Goal: Information Seeking & Learning: Check status

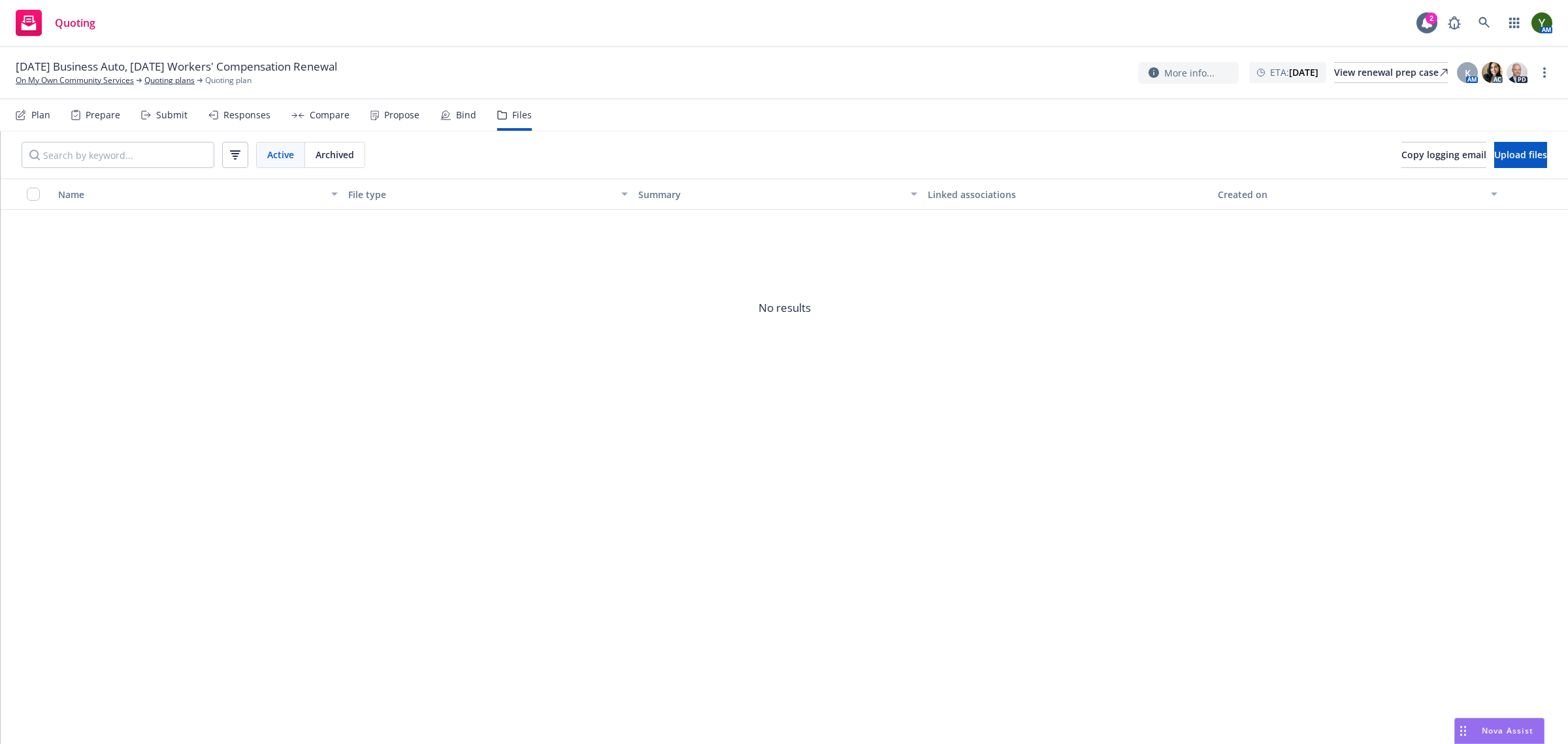
click at [171, 116] on div "Submit" at bounding box center [172, 115] width 31 height 11
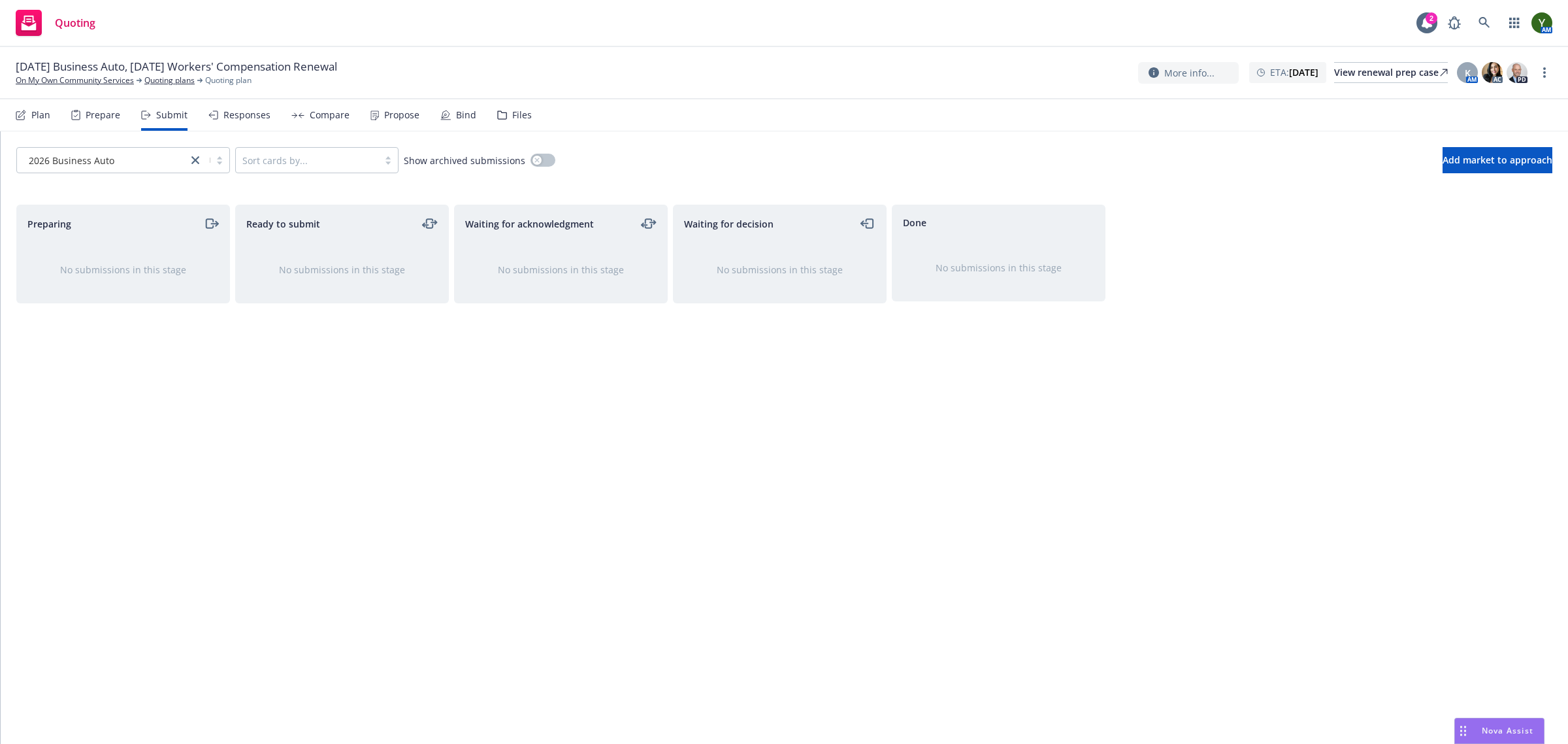
click at [105, 112] on div "Prepare" at bounding box center [102, 115] width 35 height 11
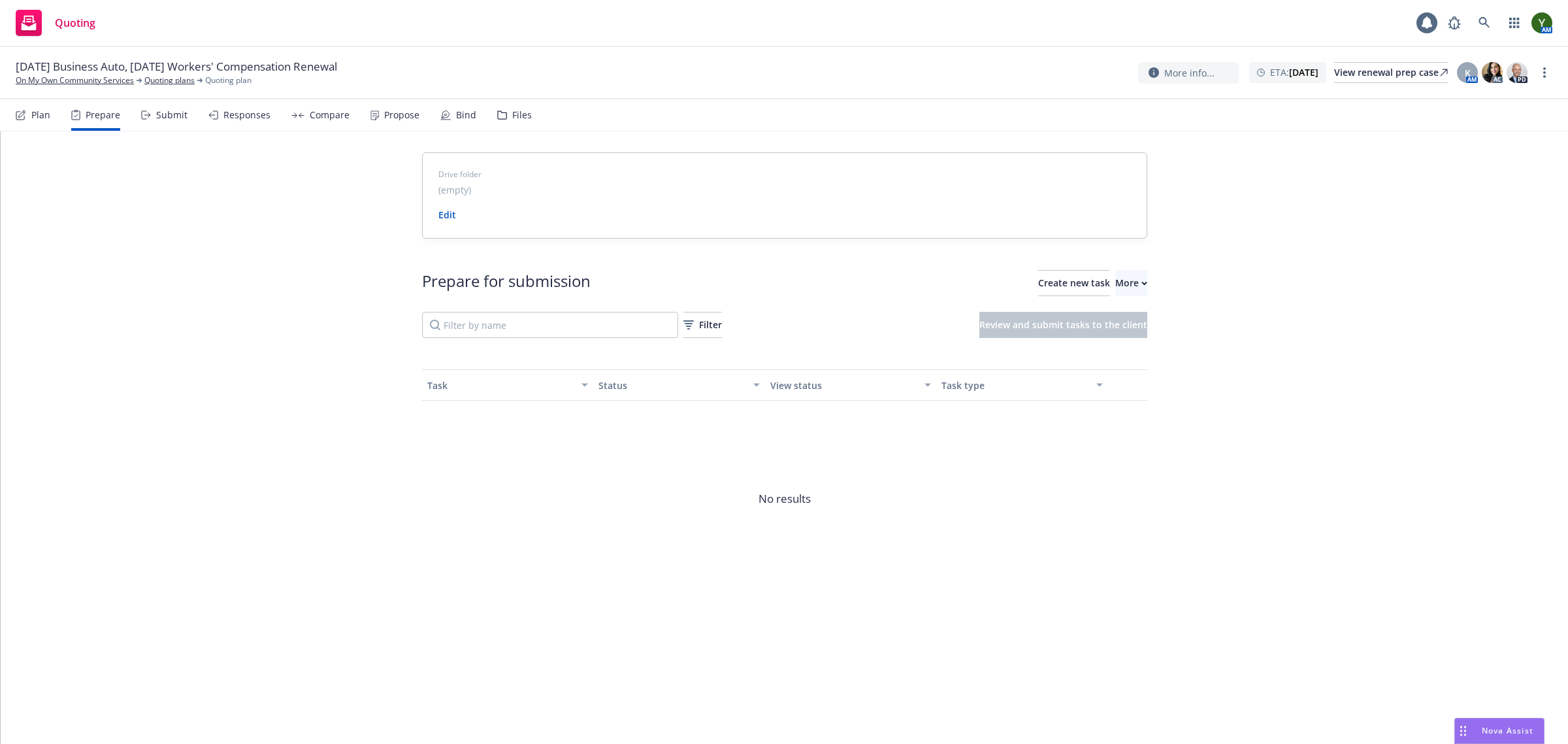
click at [200, 121] on div "Plan Prepare Submit Responses Compare Propose Bind Files" at bounding box center [273, 115] width 517 height 31
click at [183, 121] on div "Submit" at bounding box center [164, 115] width 47 height 31
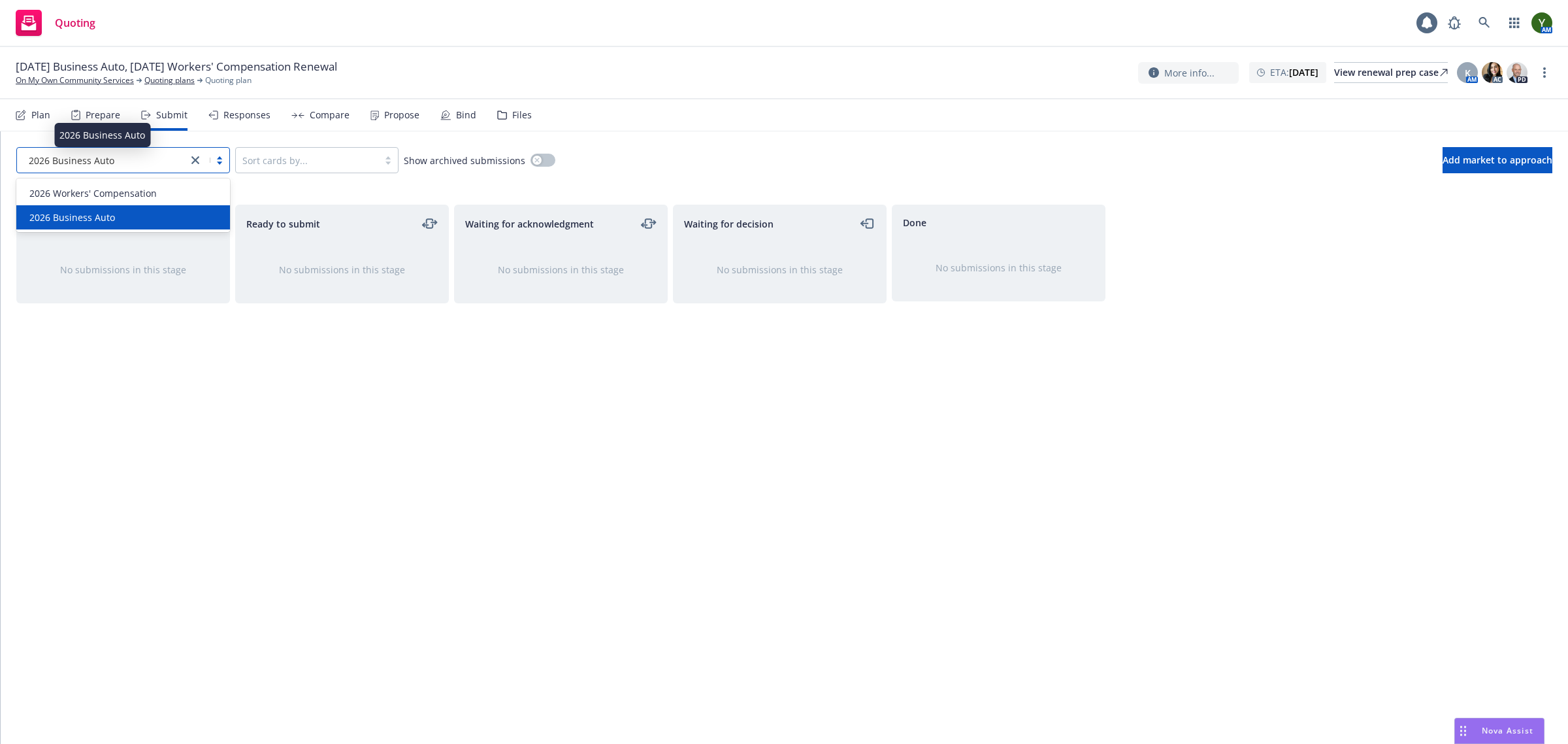
click at [173, 159] on div "2026 Business Auto" at bounding box center [102, 160] width 157 height 13
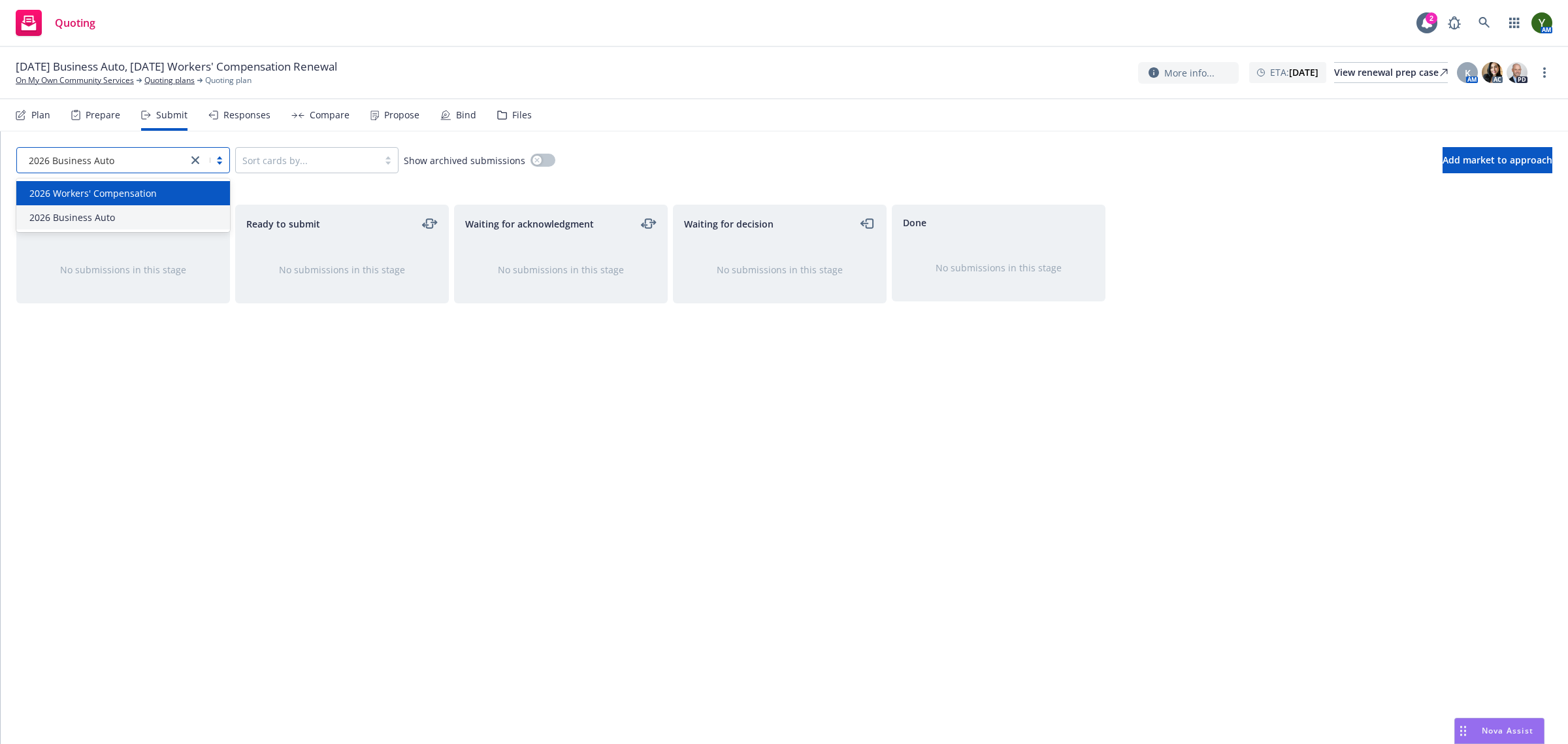
click at [148, 188] on span "2026 Workers' Compensation" at bounding box center [93, 192] width 128 height 13
click at [188, 155] on div at bounding box center [195, 159] width 15 height 15
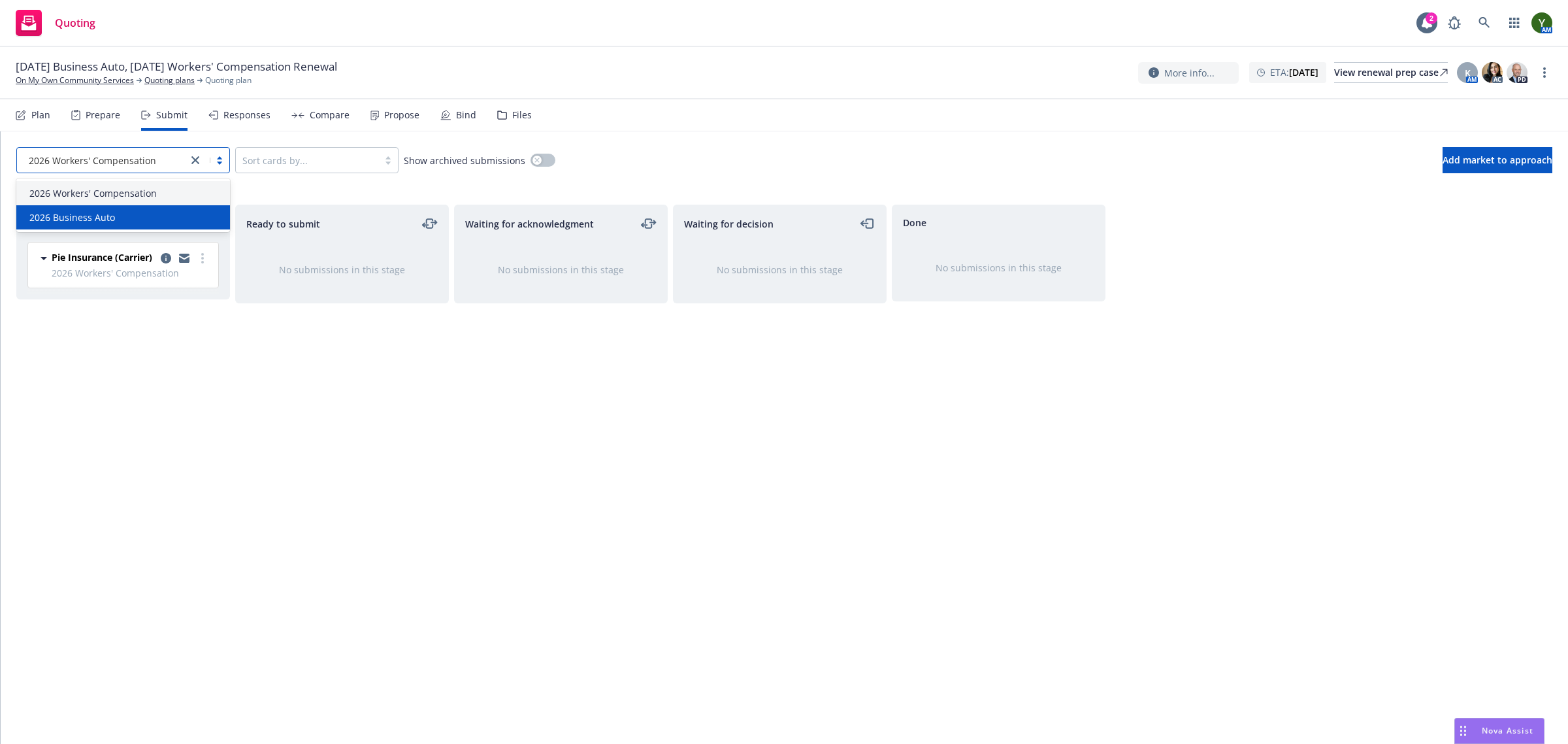
click at [158, 210] on div "2026 Business Auto" at bounding box center [123, 217] width 198 height 13
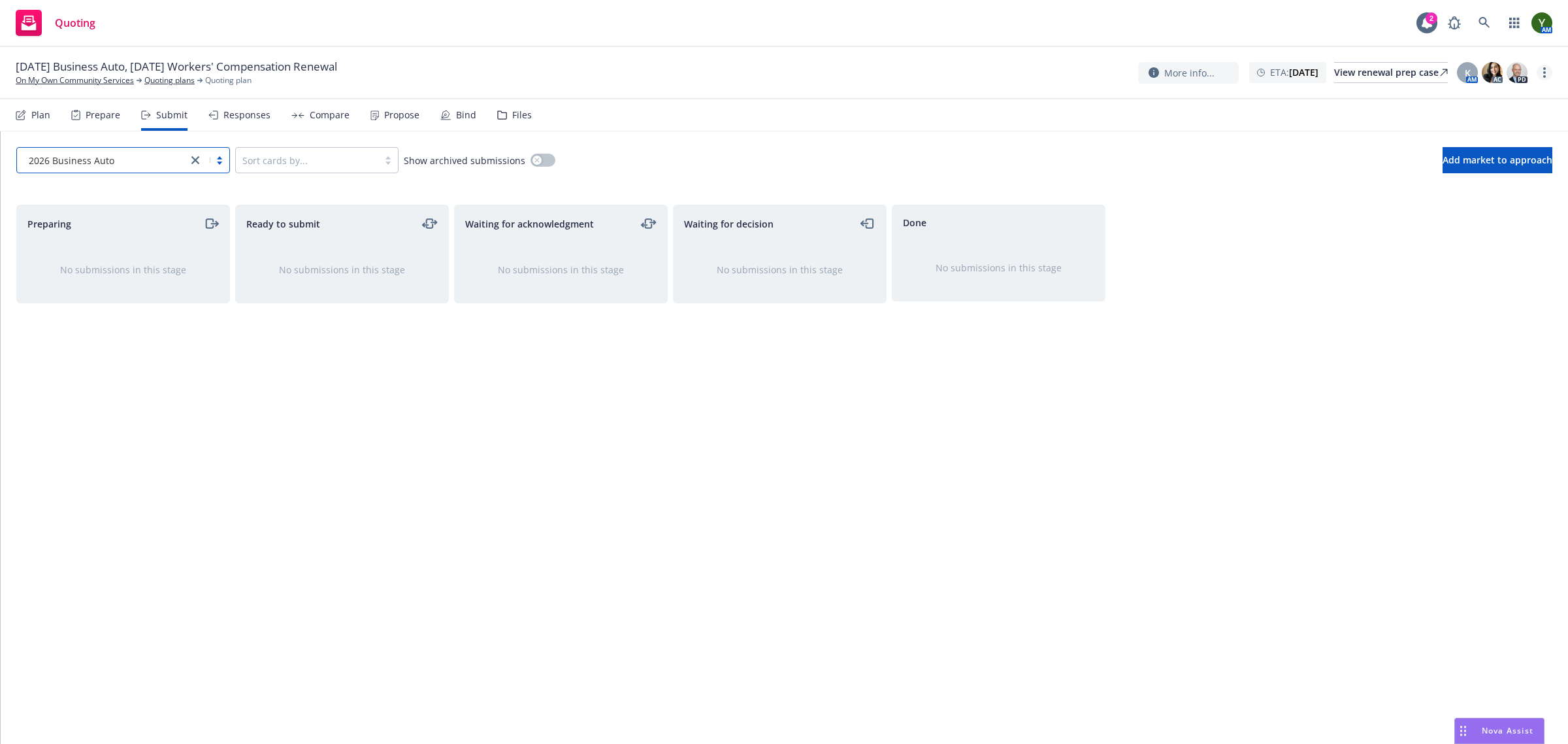
click at [1544, 71] on icon "more" at bounding box center [1545, 73] width 3 height 11
click at [1273, 456] on div "Preparing No submissions in this stage Ready to submit No submissions in this s…" at bounding box center [784, 460] width 1537 height 511
click at [193, 159] on icon "close" at bounding box center [195, 160] width 8 height 8
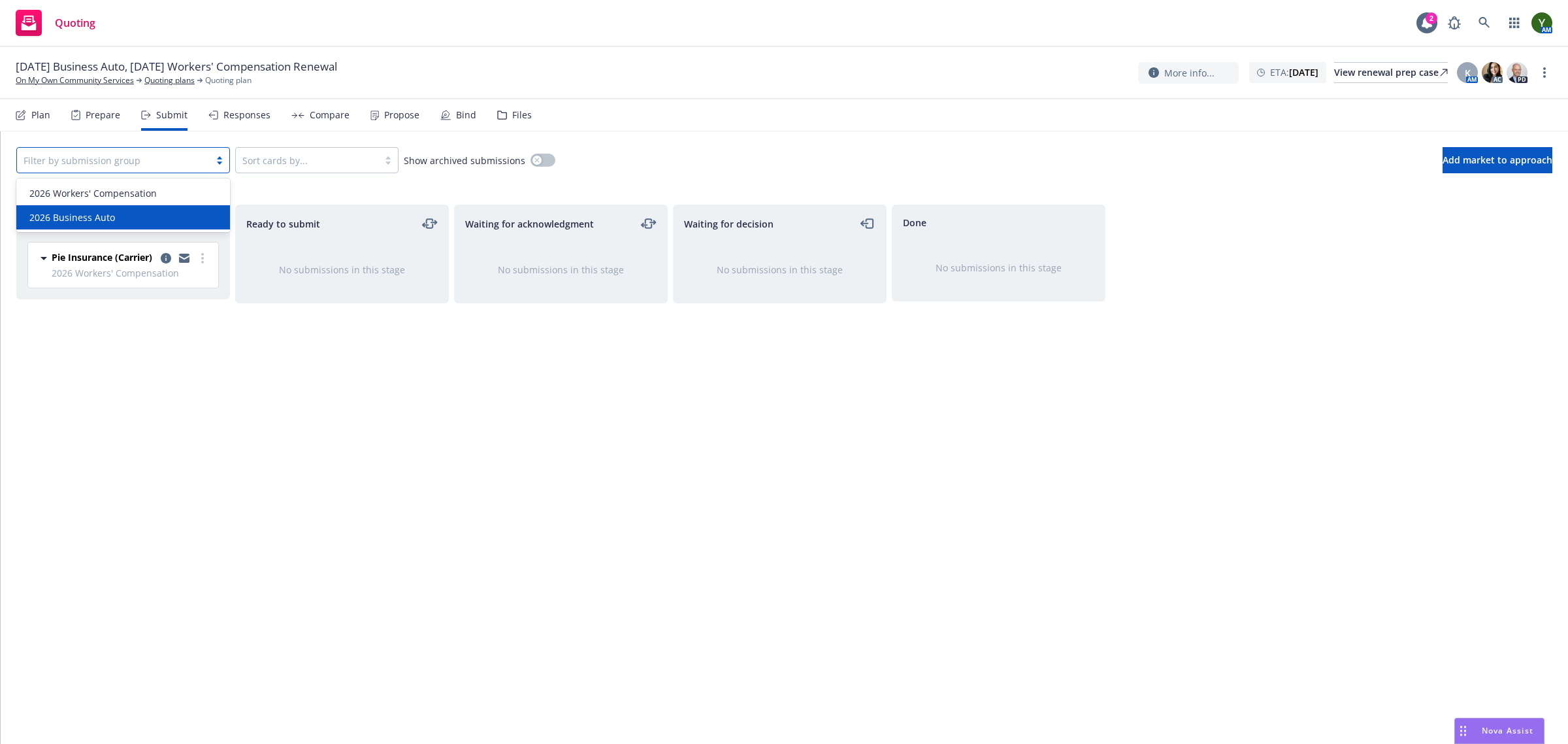
click at [229, 373] on div "Preparing Pie Insurance (Carrier) 2026 Workers' Compensation Wednesday, Septemb…" at bounding box center [123, 460] width 214 height 511
click at [188, 158] on div at bounding box center [113, 159] width 180 height 15
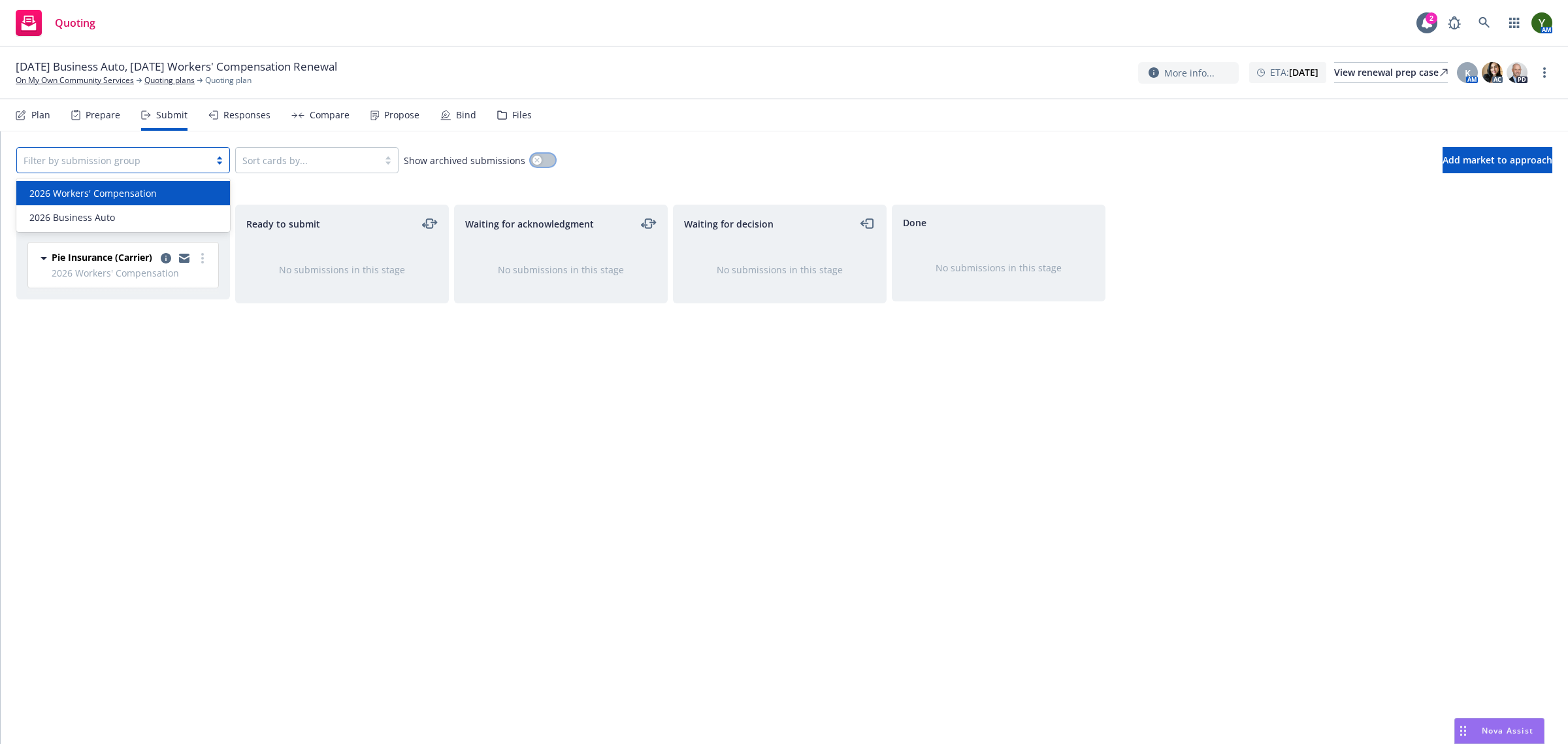
click at [535, 159] on icon "button" at bounding box center [536, 159] width 4 height 4
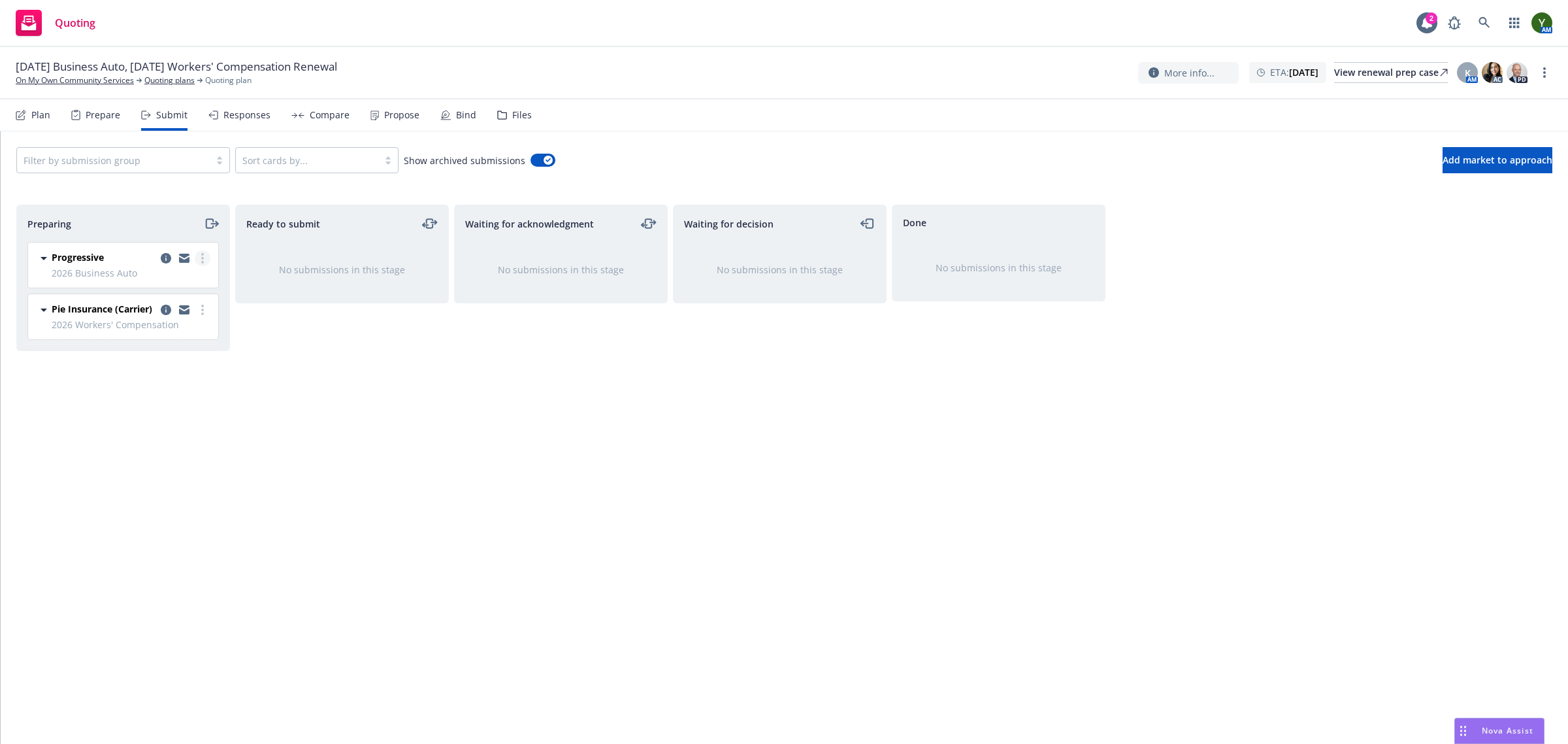
click at [204, 251] on link "more" at bounding box center [202, 258] width 15 height 15
click at [47, 261] on icon at bounding box center [43, 258] width 15 height 15
click at [162, 252] on link "copy logging email" at bounding box center [165, 258] width 15 height 15
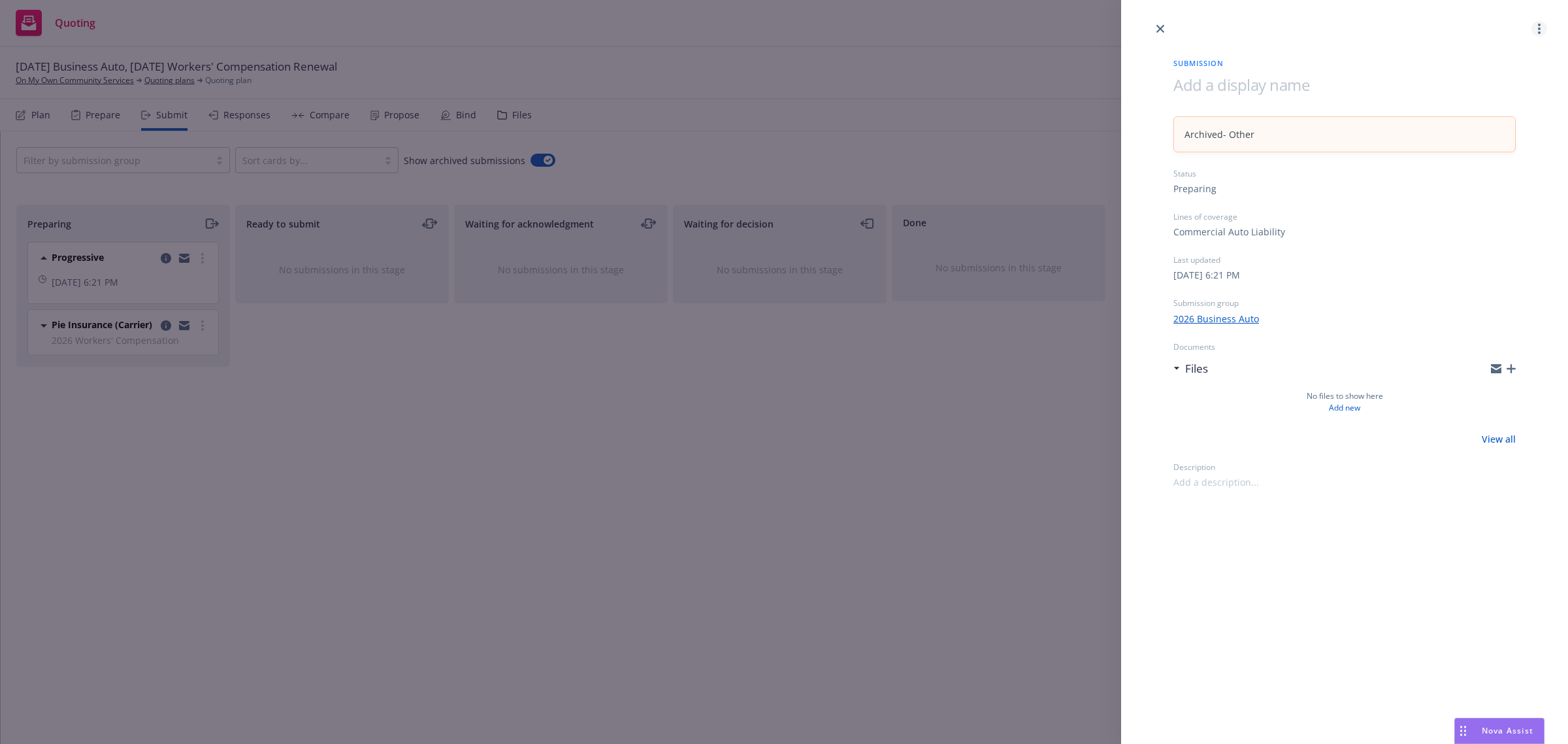
click at [1544, 28] on link "more" at bounding box center [1539, 28] width 15 height 15
click at [1507, 92] on span "Unarchive submission" at bounding box center [1482, 86] width 128 height 13
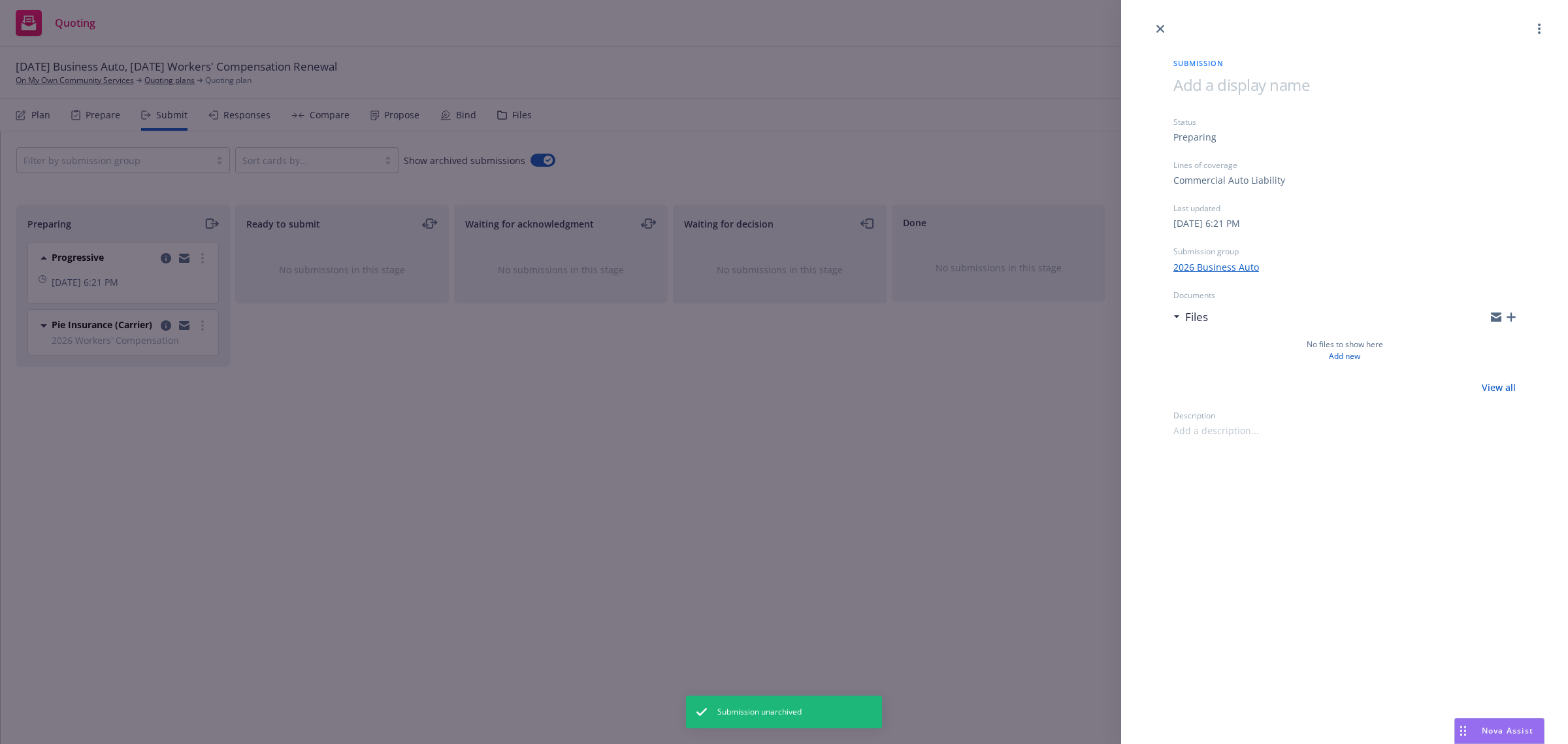
click at [180, 484] on div "Submission Status Preparing Lines of coverage Commercial Auto Liability Last up…" at bounding box center [784, 372] width 1568 height 744
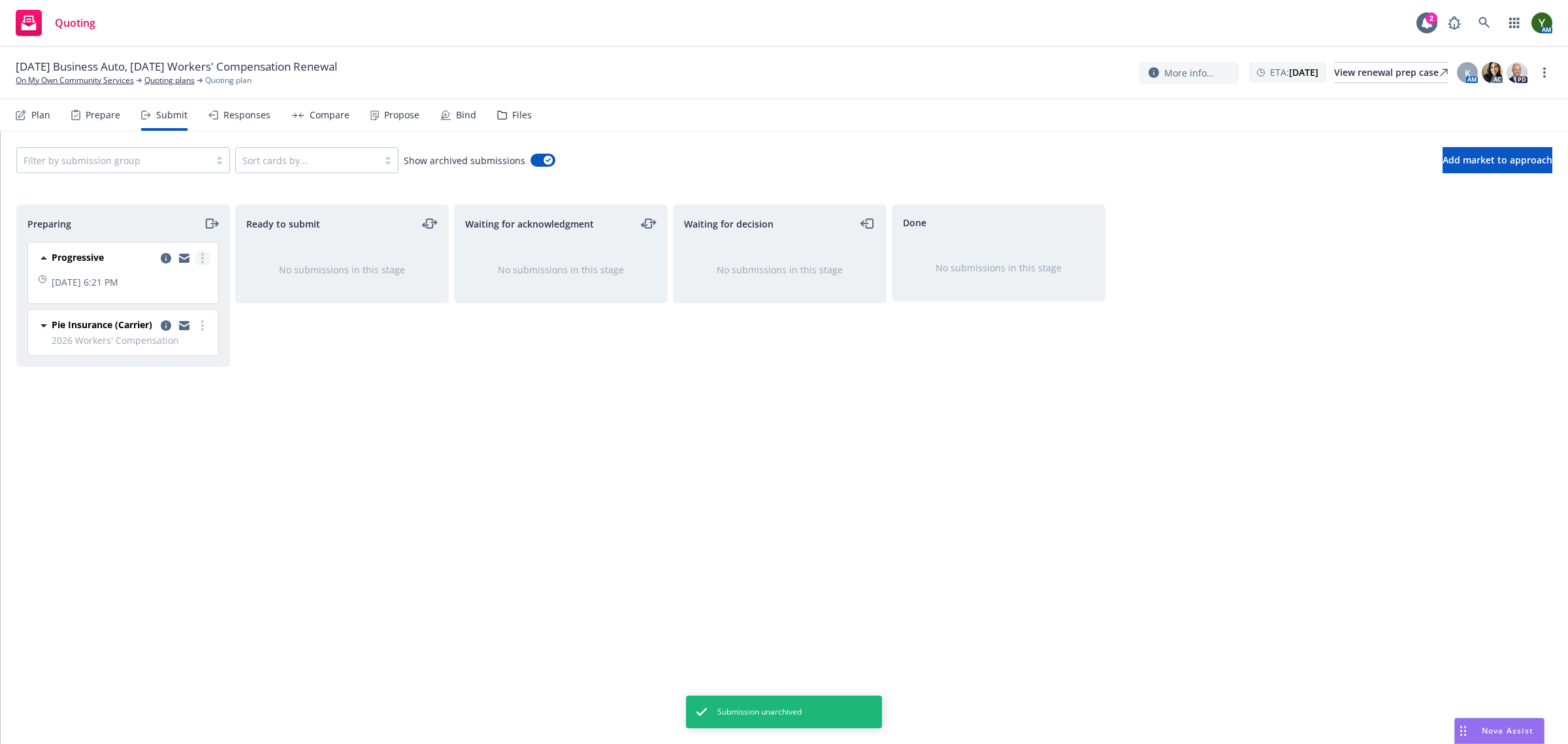
click at [202, 260] on circle "more" at bounding box center [202, 258] width 3 height 3
click at [161, 257] on icon "copy logging email" at bounding box center [166, 258] width 11 height 11
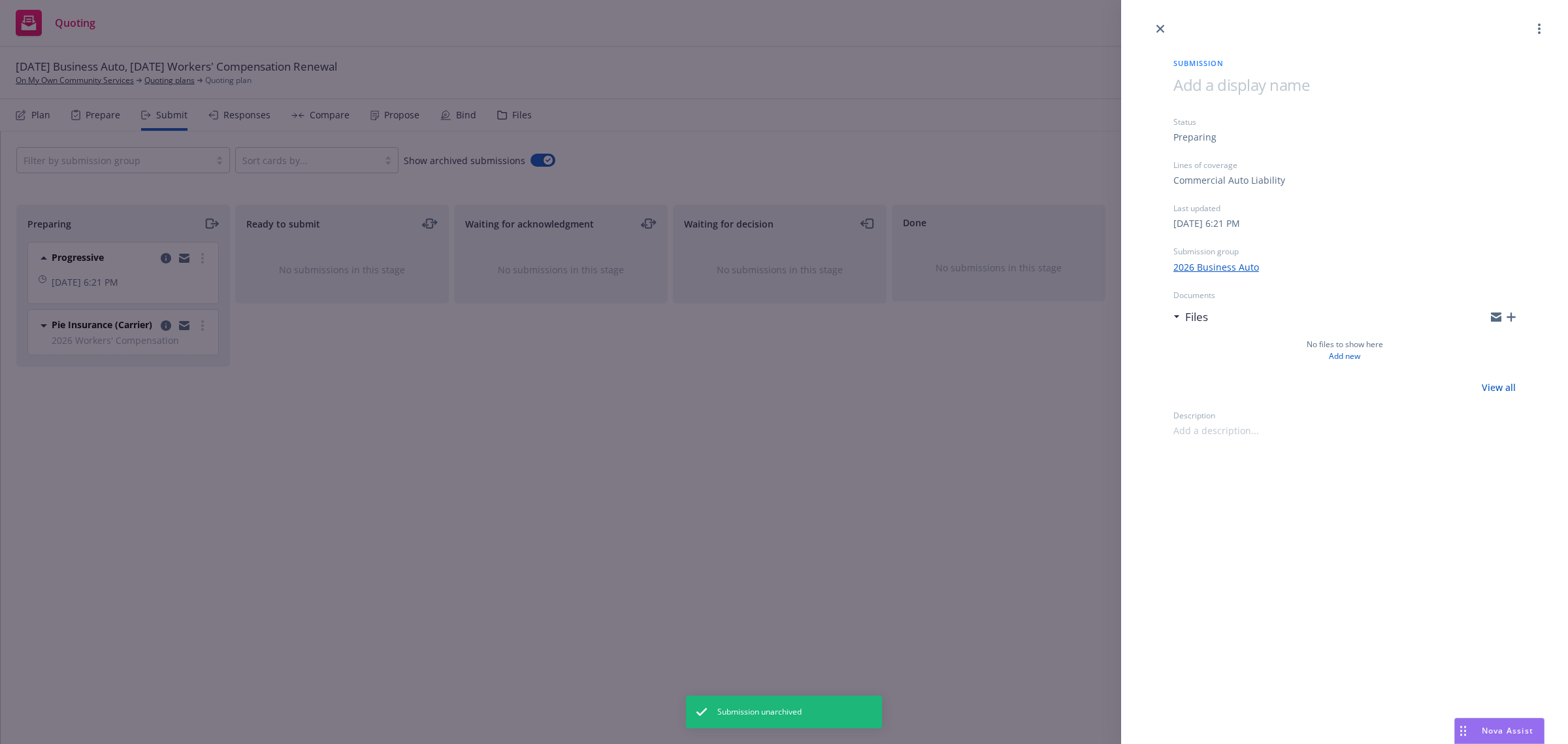
click at [1211, 263] on link "2026 Business Auto" at bounding box center [1216, 266] width 85 height 13
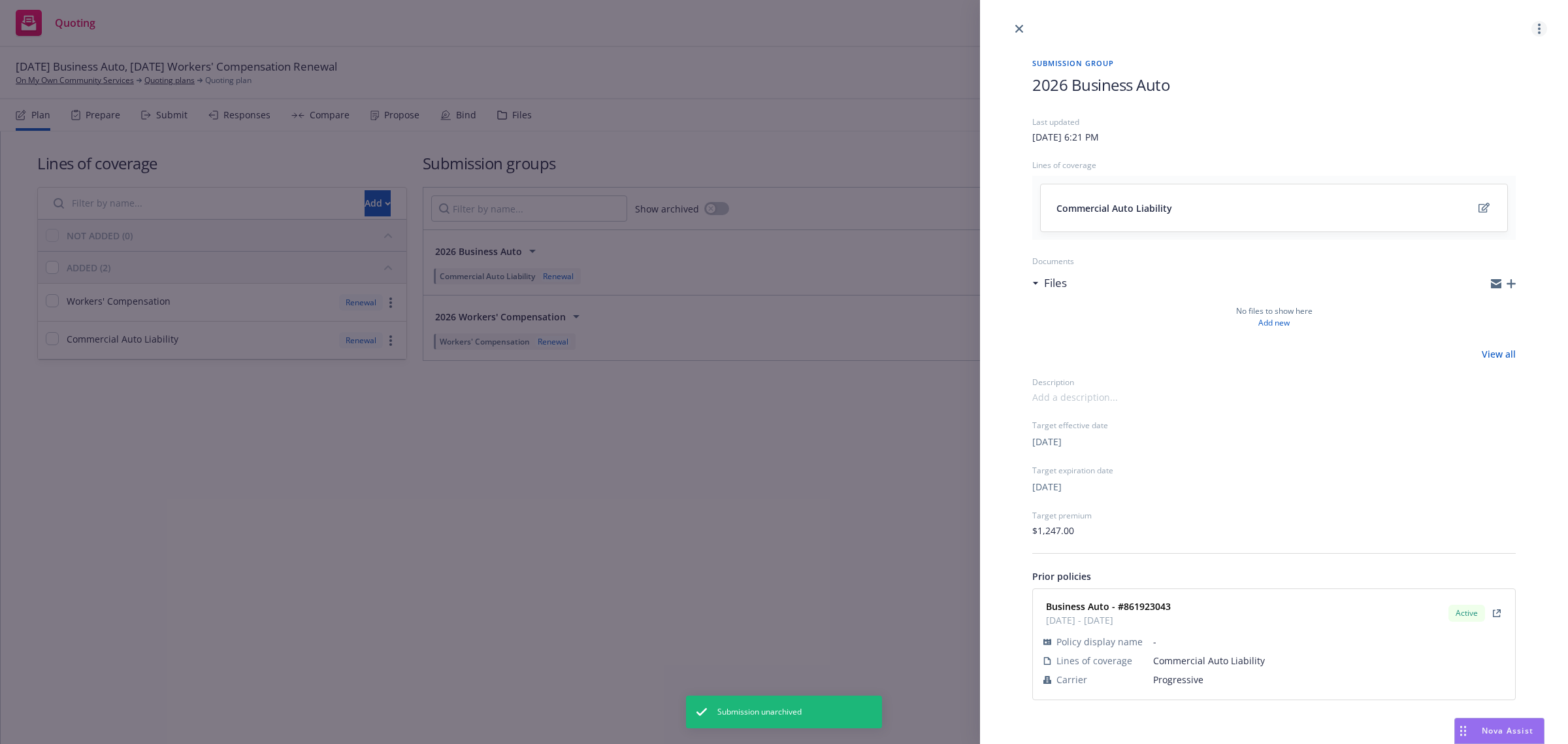
click at [1541, 30] on link "more" at bounding box center [1539, 28] width 15 height 15
click at [1397, 105] on div "2026 Business Auto" at bounding box center [1274, 94] width 483 height 42
click at [1024, 31] on link "close" at bounding box center [1019, 28] width 15 height 15
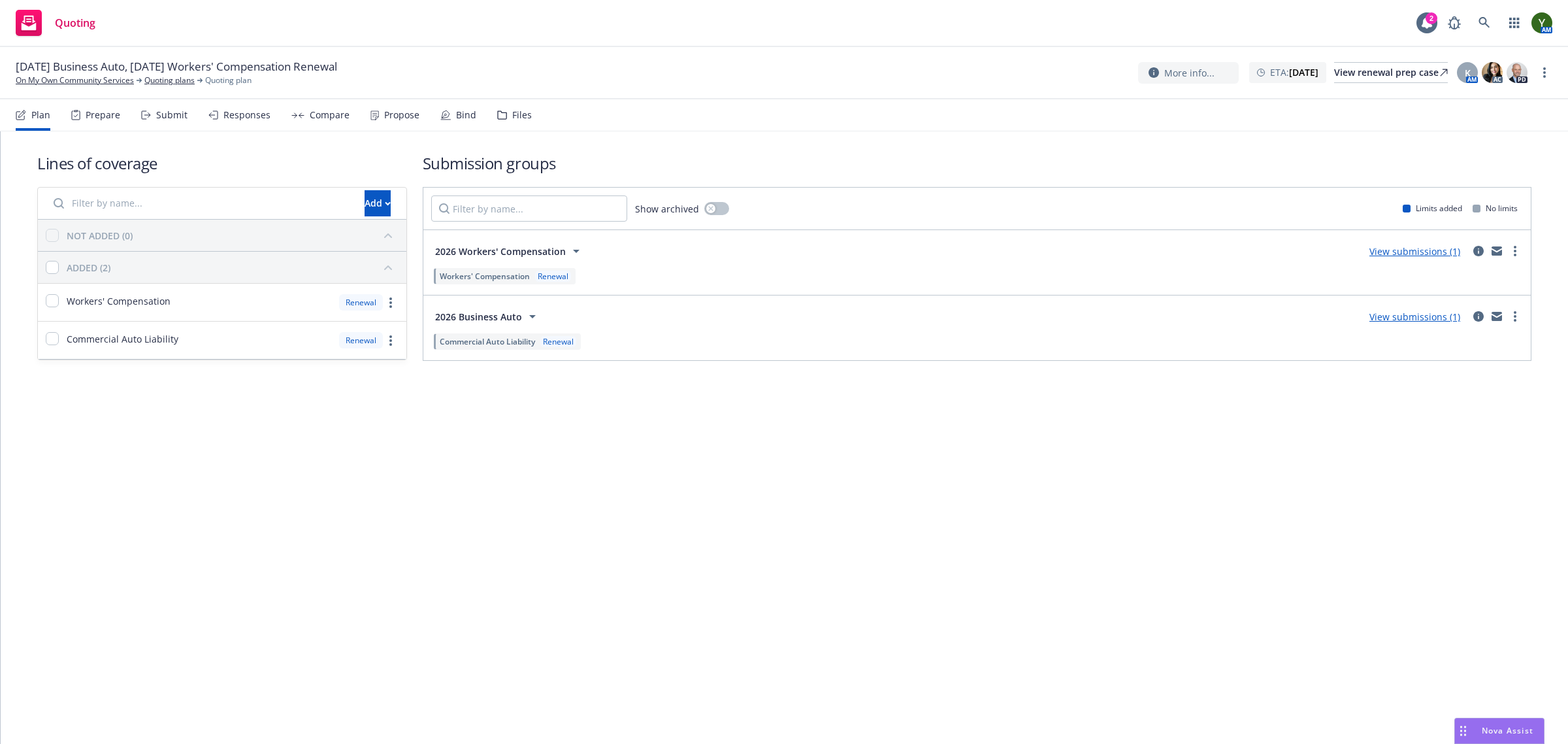
click at [156, 120] on div "Submit" at bounding box center [172, 115] width 31 height 11
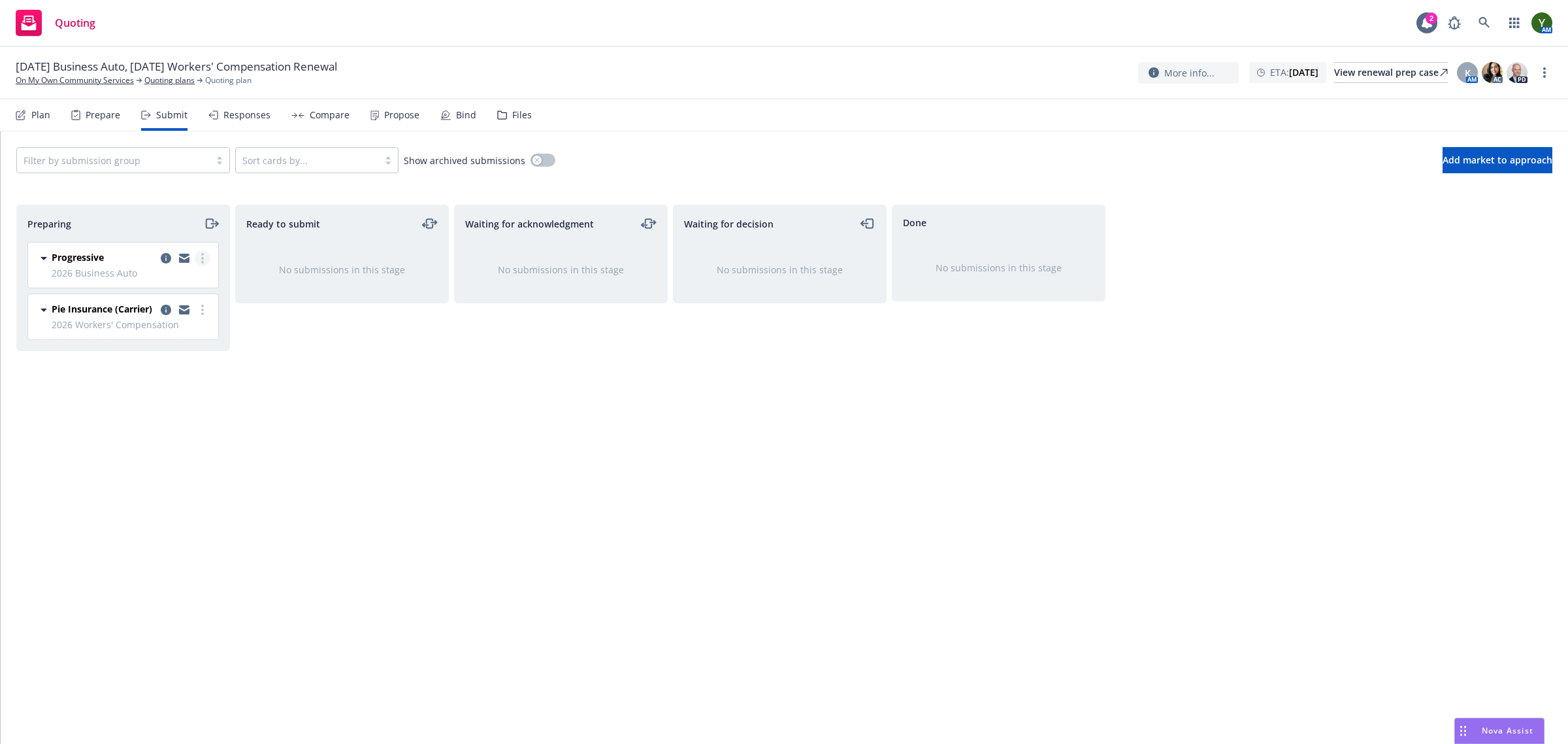
click at [203, 260] on icon "more" at bounding box center [202, 258] width 3 height 11
click at [170, 257] on icon "copy logging email" at bounding box center [166, 258] width 11 height 11
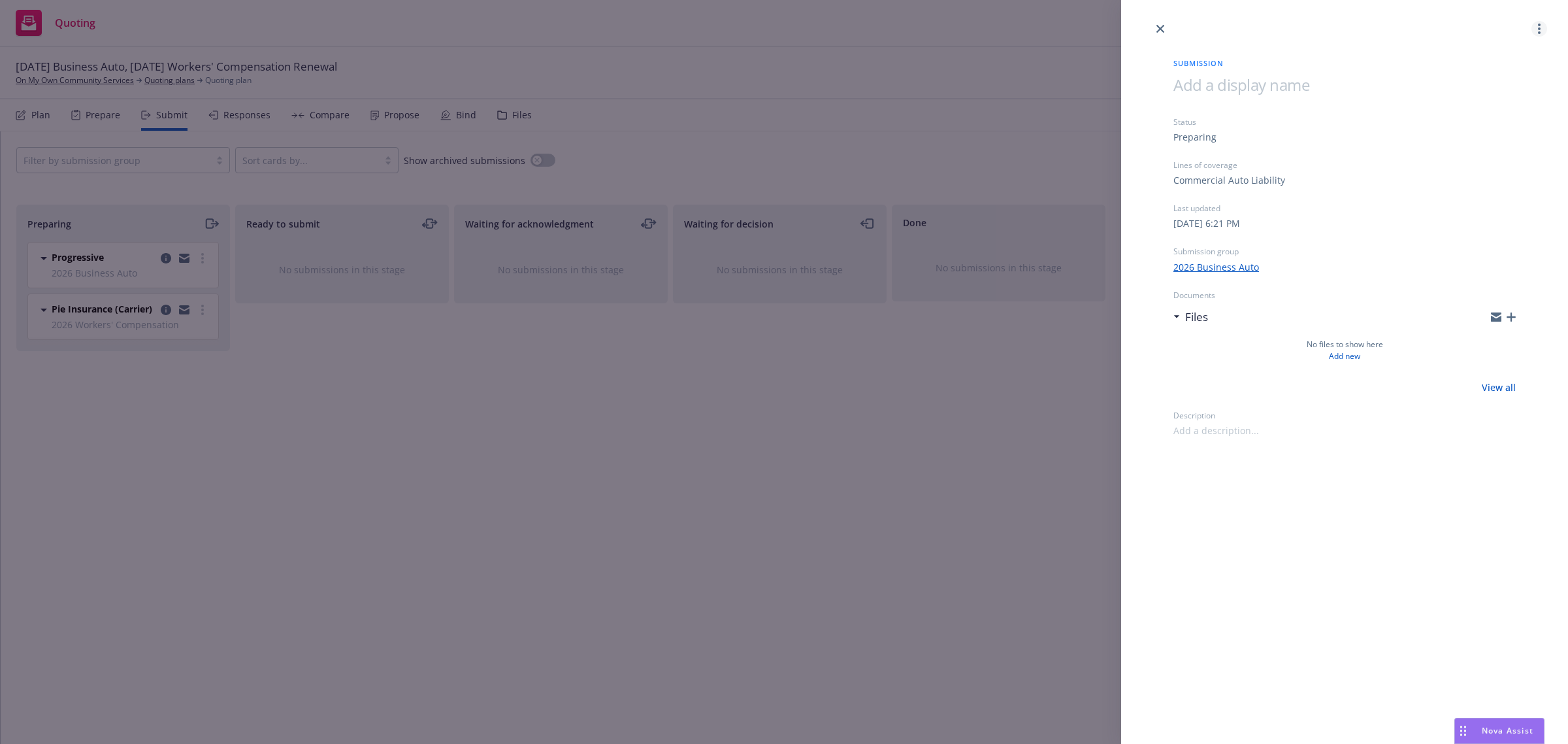
drag, startPoint x: 1530, startPoint y: 21, endPoint x: 1537, endPoint y: 26, distance: 8.6
click at [1537, 26] on div "Submission Status Preparing Lines of coverage Commercial Auto Liability Last up…" at bounding box center [1344, 372] width 447 height 744
click at [1538, 26] on icon "more" at bounding box center [1539, 29] width 3 height 11
click at [1477, 85] on span "Archive submission" at bounding box center [1488, 86] width 117 height 13
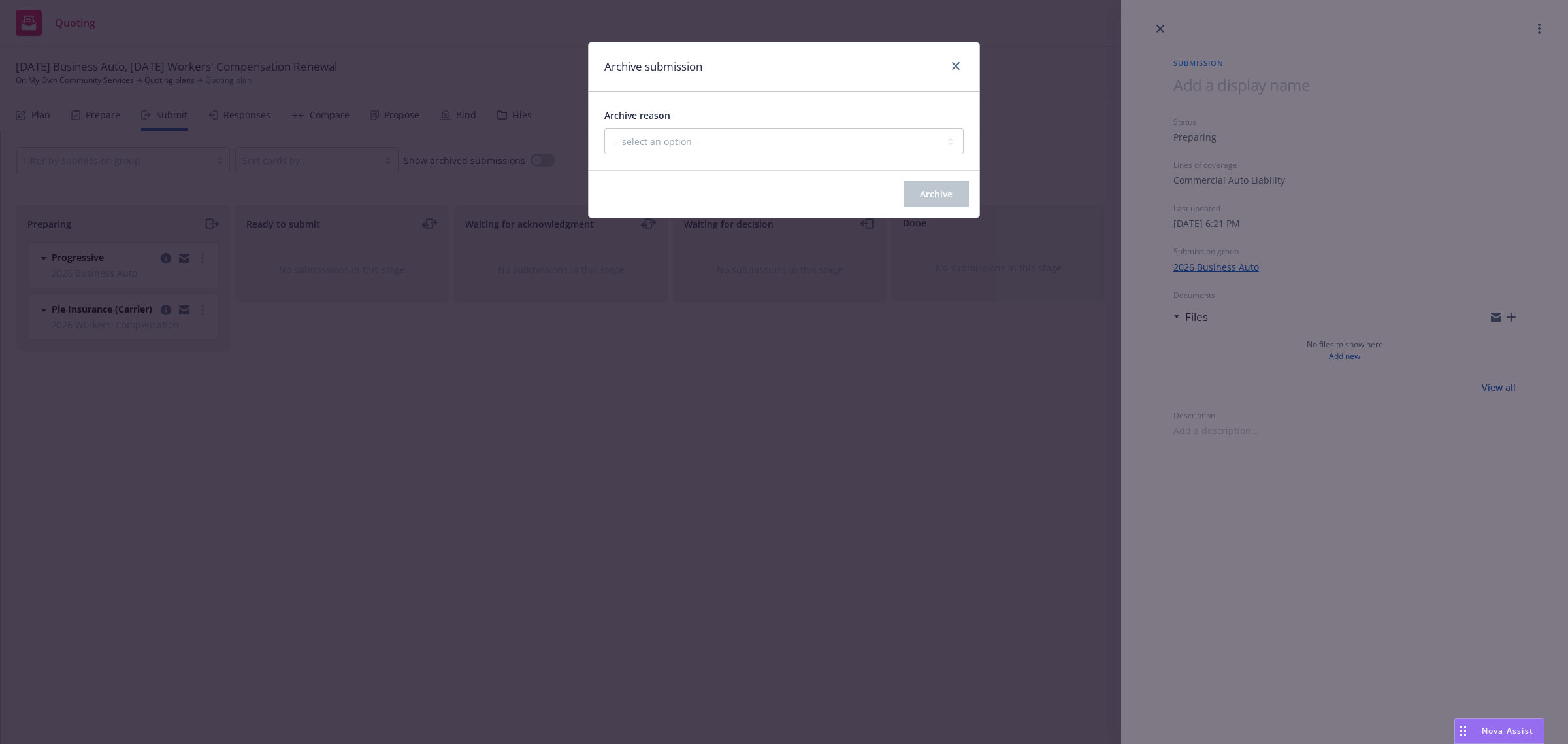
click at [762, 155] on div "Archive reason -- select an option -- Carrier unresponsive Client decided not t…" at bounding box center [784, 130] width 391 height 78
click at [758, 145] on select "-- select an option -- Carrier unresponsive Client decided not to proceed with …" at bounding box center [784, 141] width 359 height 26
select select "MADE_BY_MISTAKE"
click at [605, 128] on select "-- select an option -- Carrier unresponsive Client decided not to proceed with …" at bounding box center [784, 141] width 359 height 26
click at [916, 204] on button "Archive" at bounding box center [936, 193] width 66 height 26
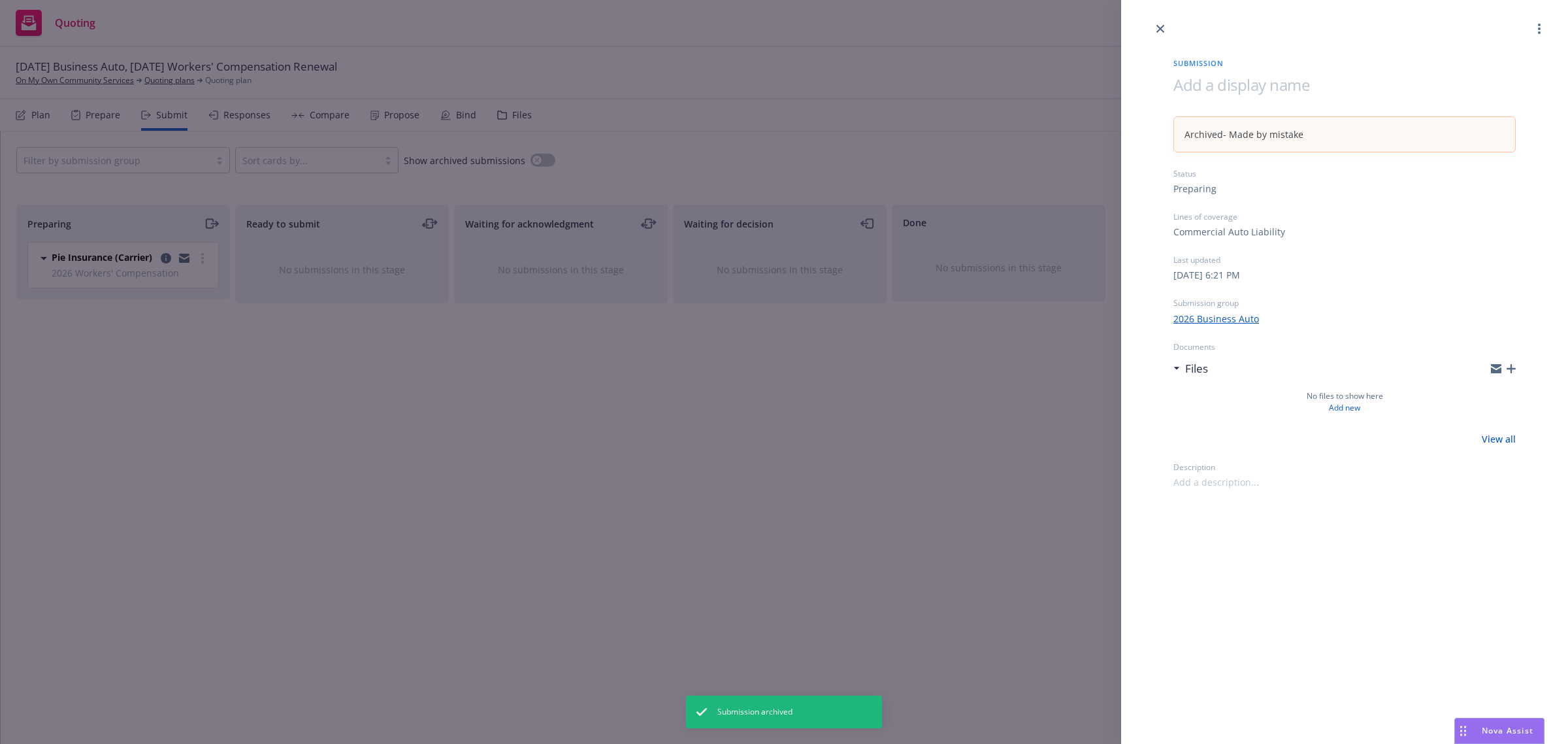
click at [93, 106] on div "Submission Archived - Made by mistake Status Preparing Lines of coverage Commer…" at bounding box center [784, 372] width 1568 height 744
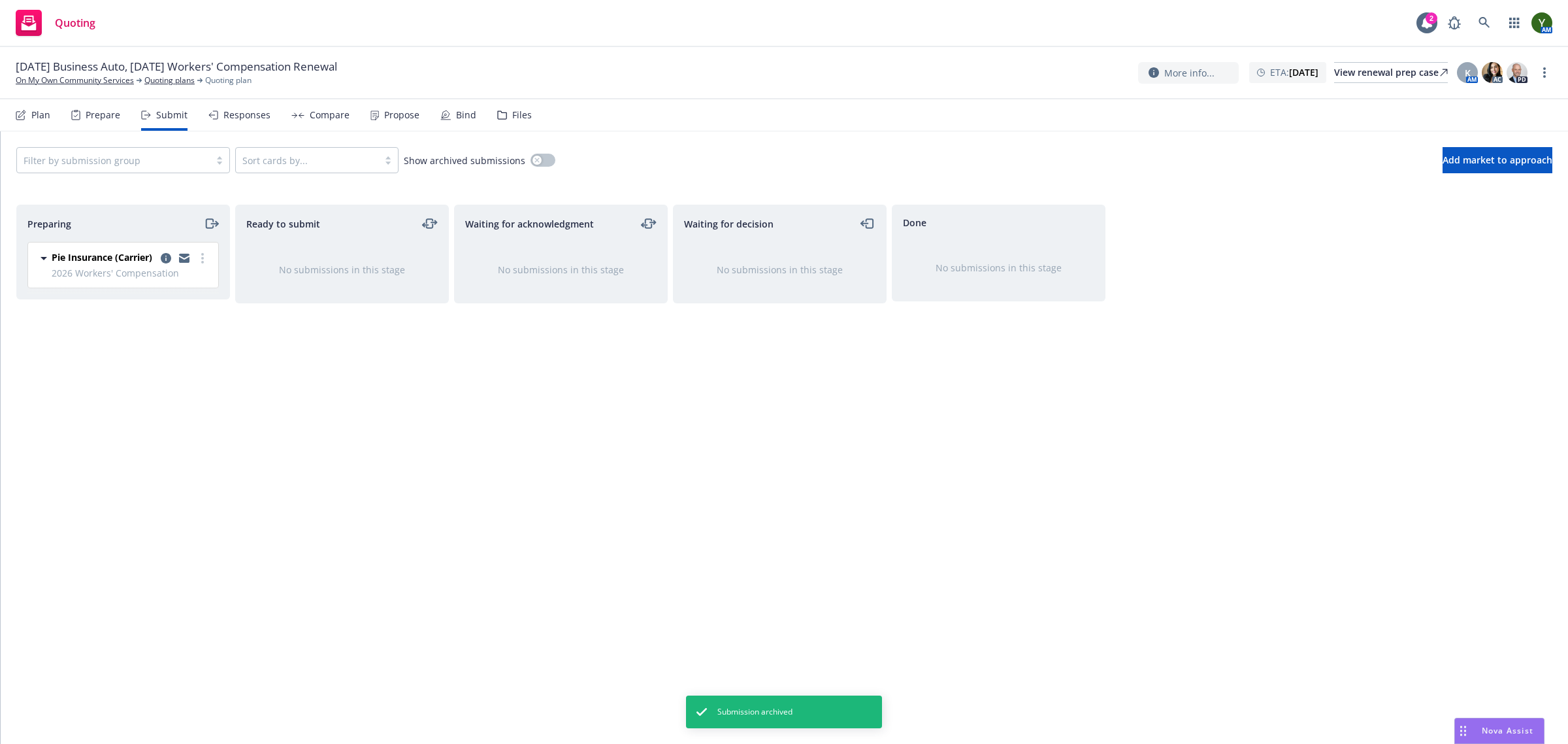
click at [93, 110] on div "Prepare" at bounding box center [102, 115] width 35 height 11
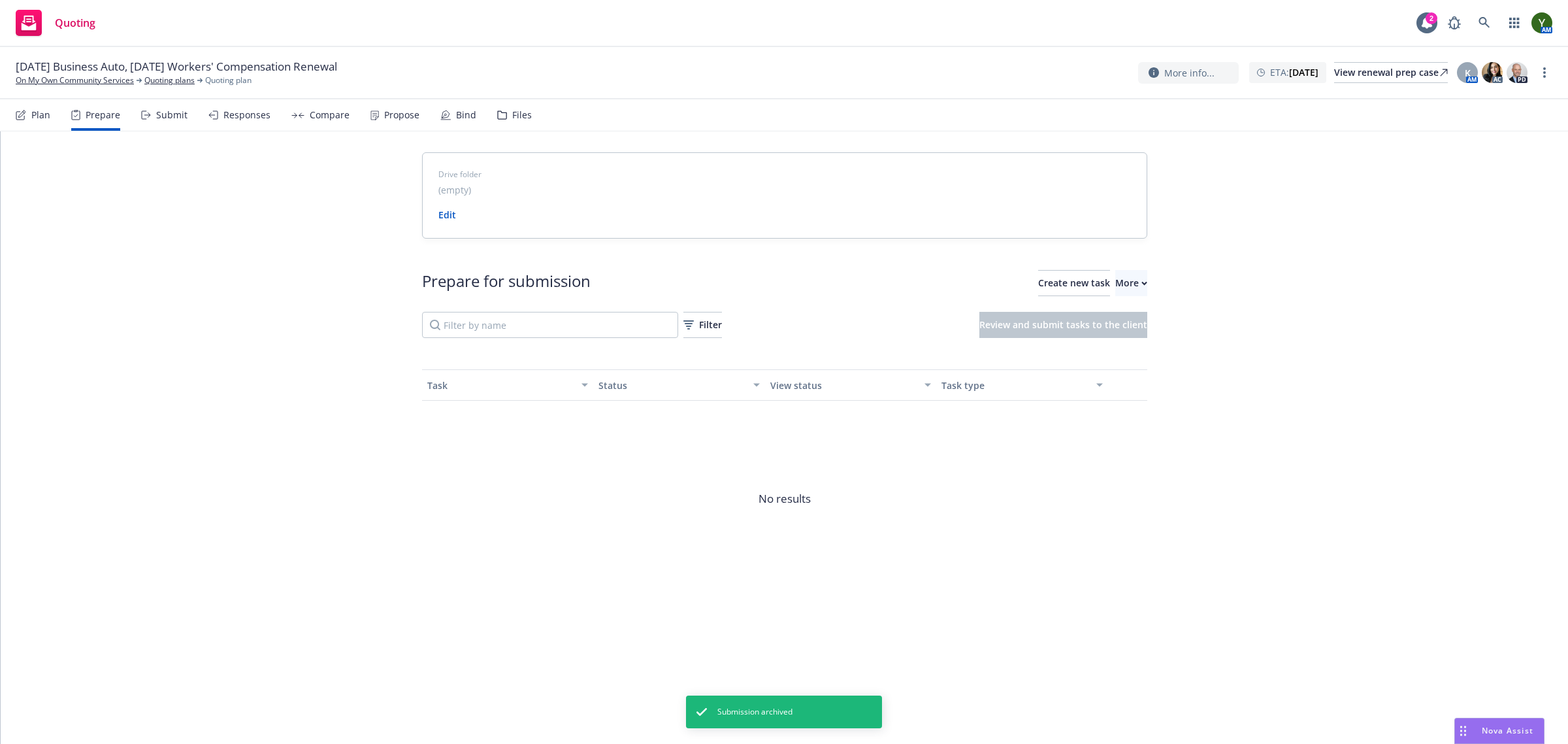
click at [47, 123] on div "Plan" at bounding box center [32, 115] width 35 height 31
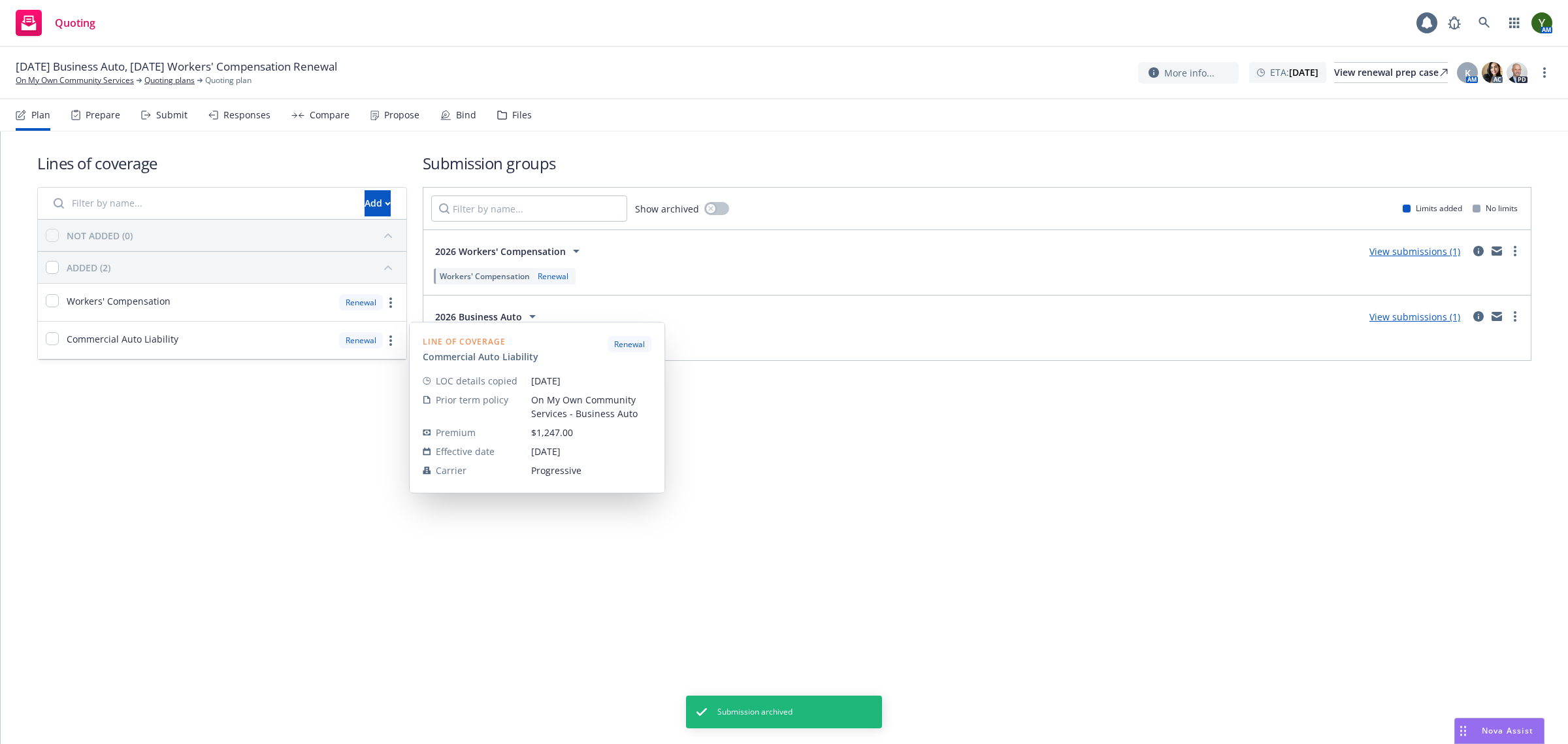
click at [162, 349] on div "Commercial Auto Liability" at bounding box center [108, 340] width 140 height 37
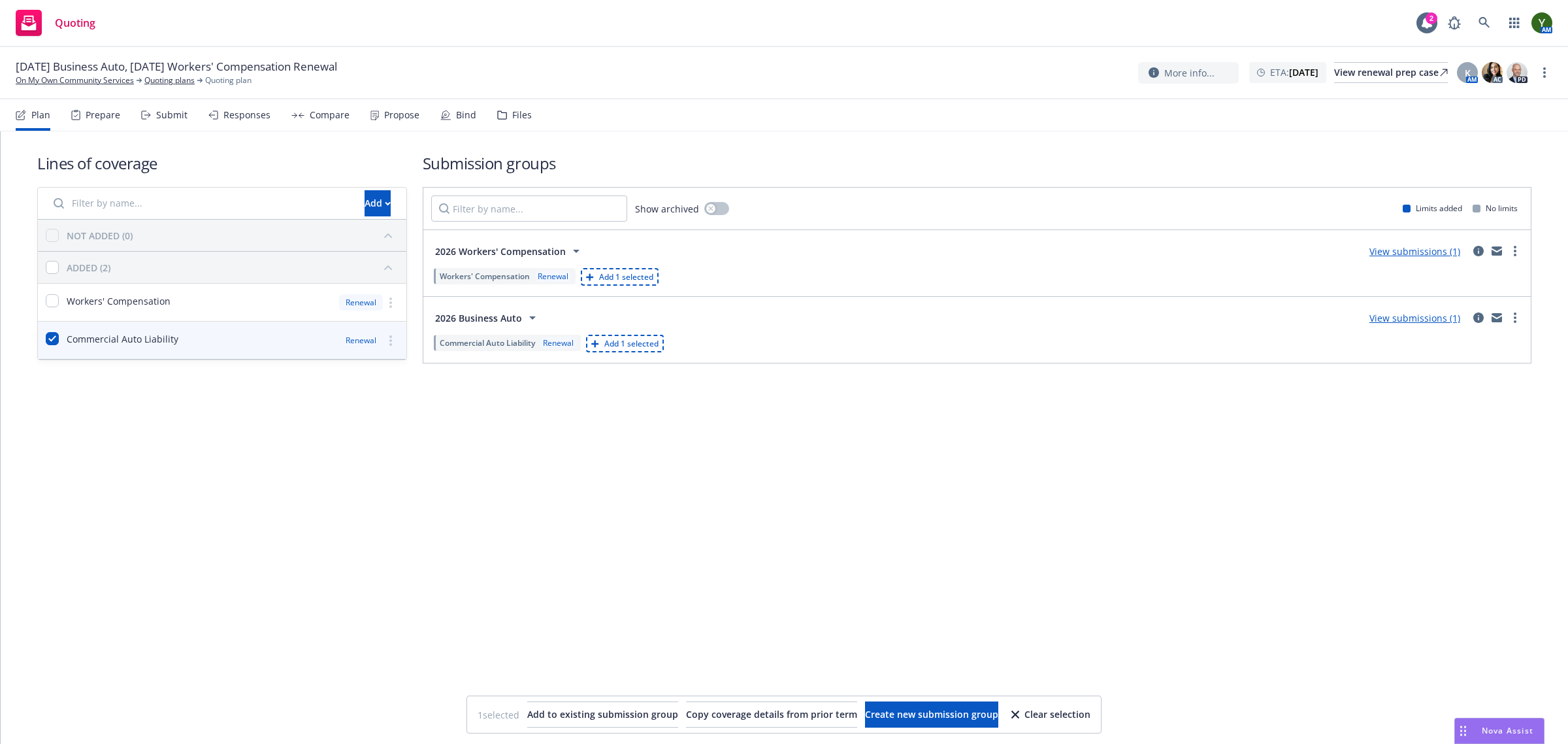
click at [179, 459] on div "Lines of coverage Add NOT ADDED (0) ADDED (2) Workers' Compensation Renewal Com…" at bounding box center [784, 437] width 1568 height 612
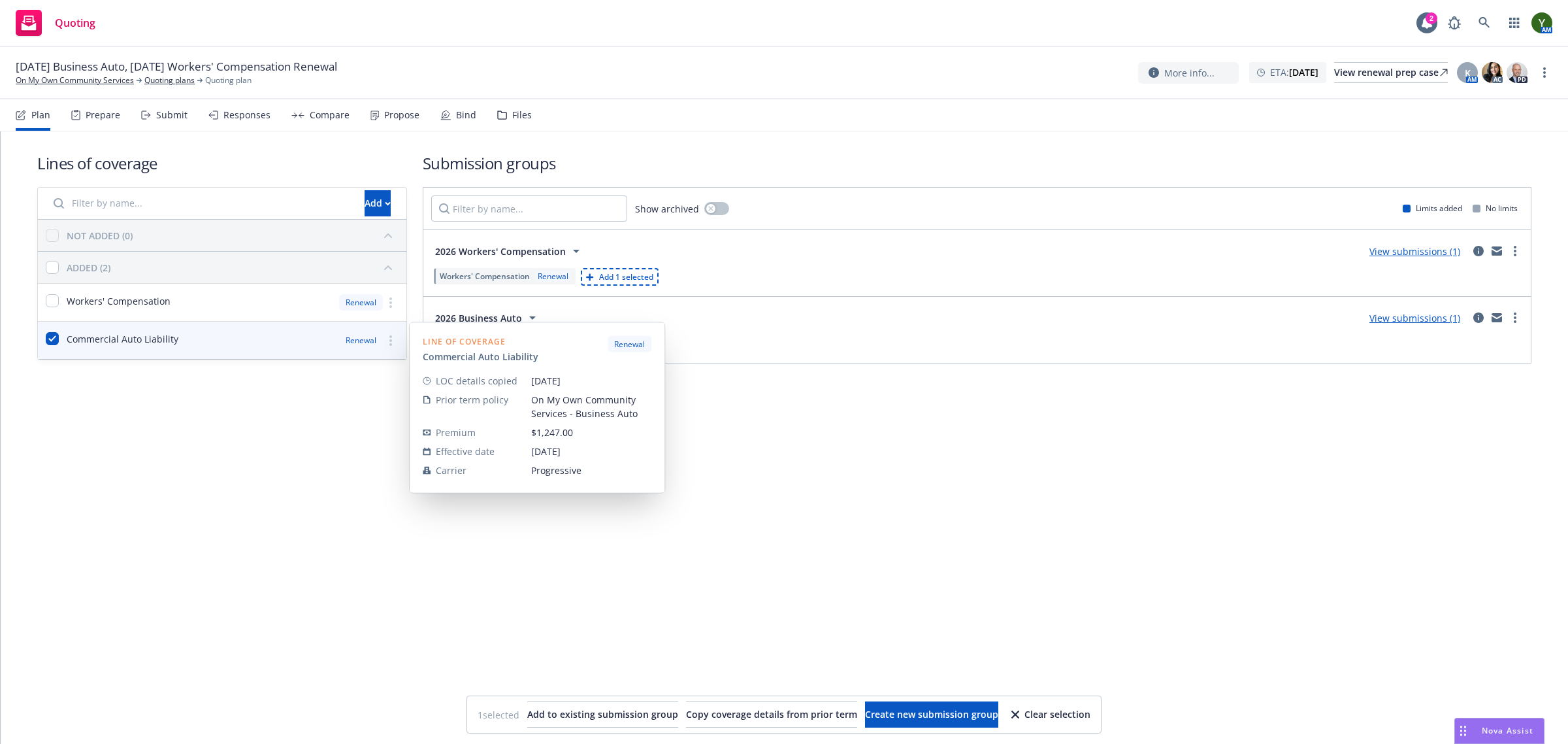
click at [44, 341] on div "Commercial Auto Liability" at bounding box center [108, 340] width 140 height 37
checkbox input "false"
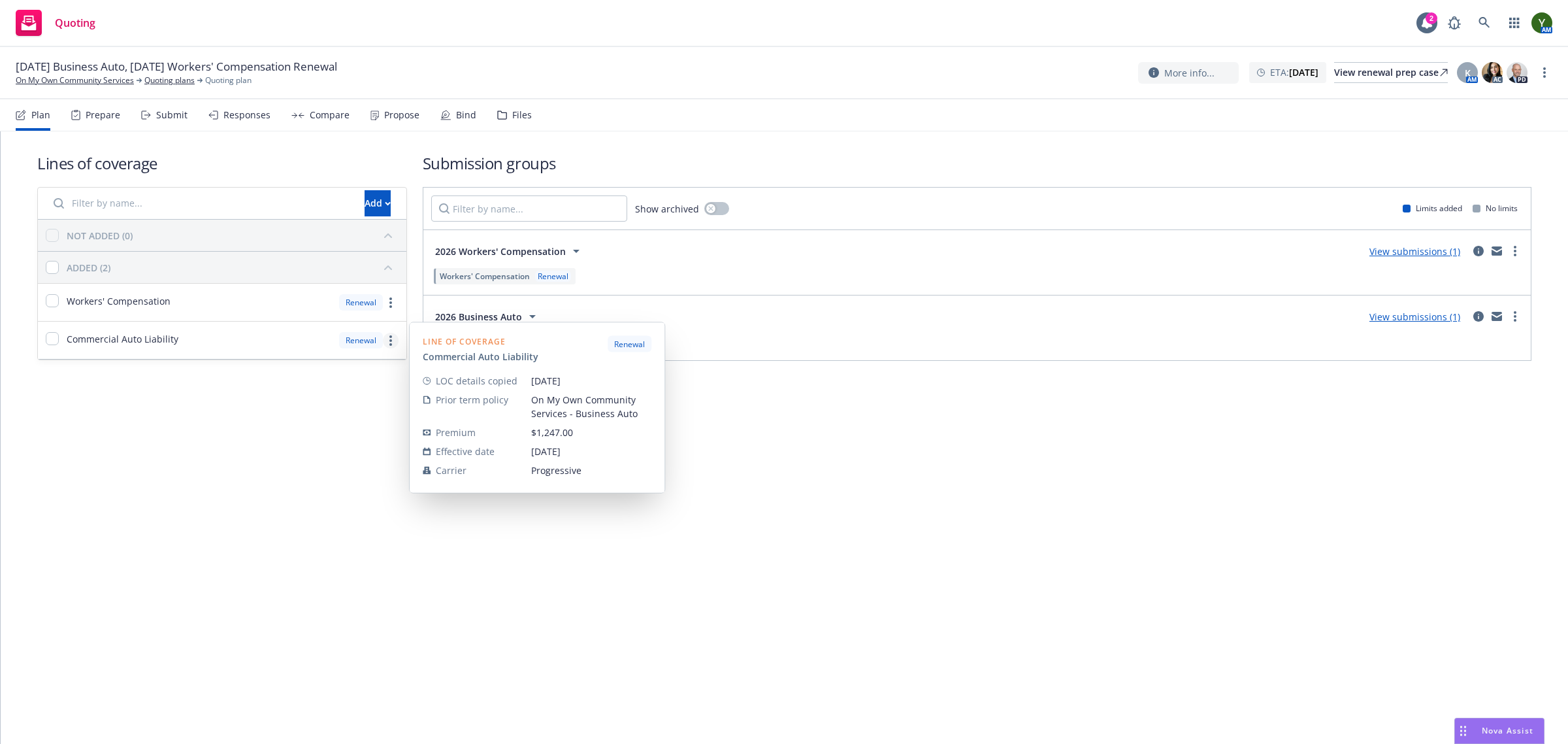
click at [389, 344] on circle "more" at bounding box center [390, 344] width 3 height 3
click at [274, 485] on link "Remove from all submission groups" at bounding box center [299, 478] width 198 height 26
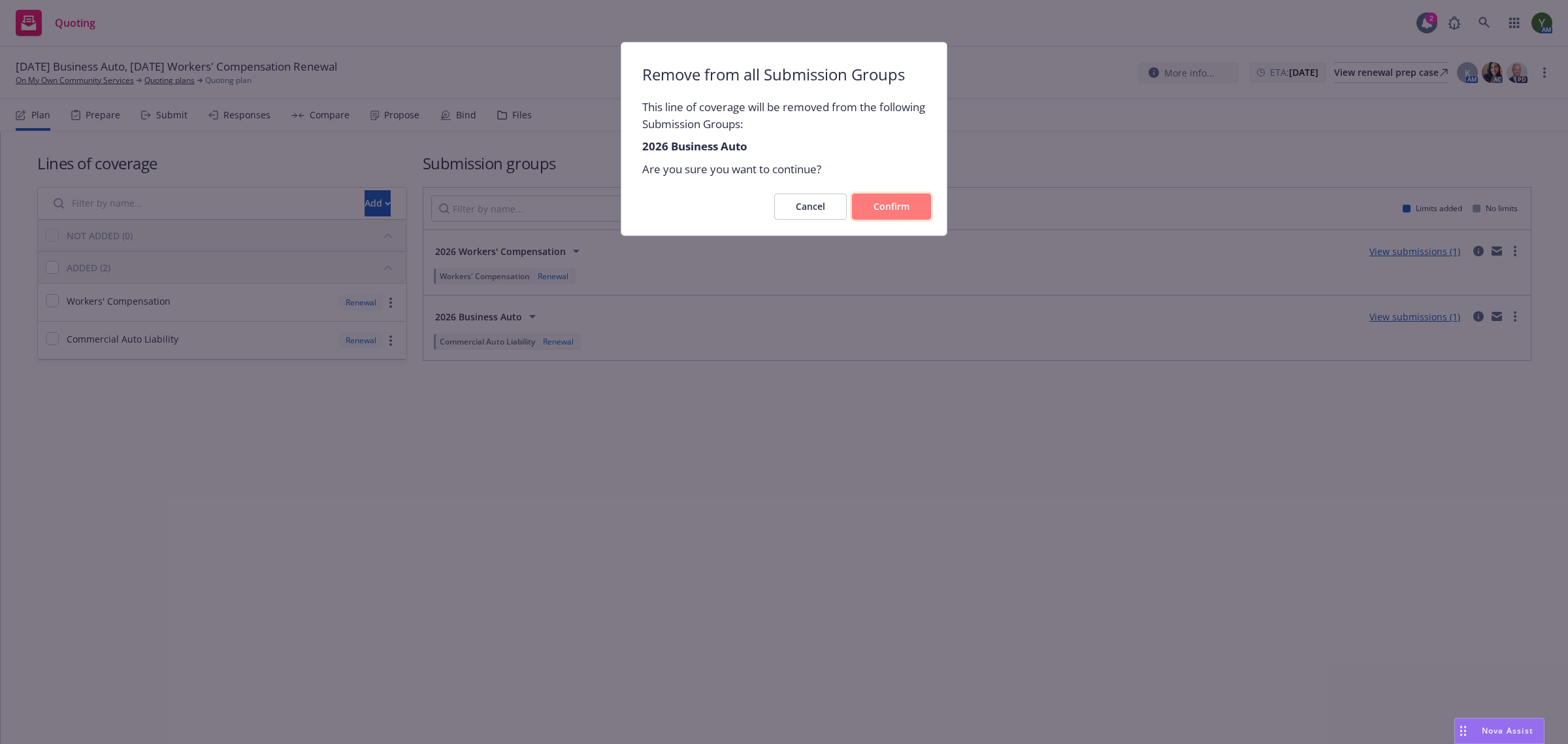
click at [869, 205] on button "Confirm" at bounding box center [891, 206] width 79 height 26
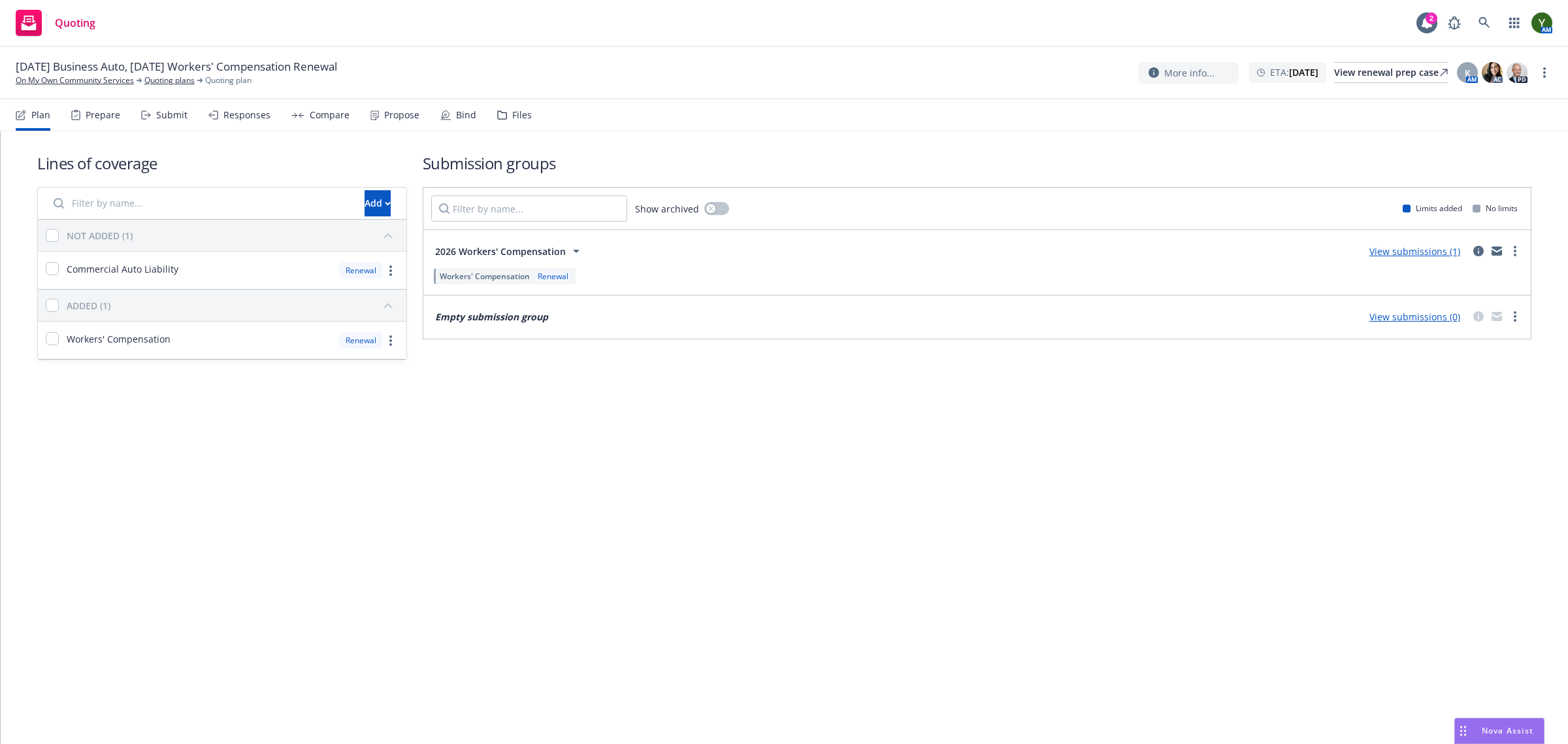
click at [396, 335] on link "more" at bounding box center [390, 340] width 15 height 15
click at [389, 267] on circle "more" at bounding box center [390, 266] width 3 height 3
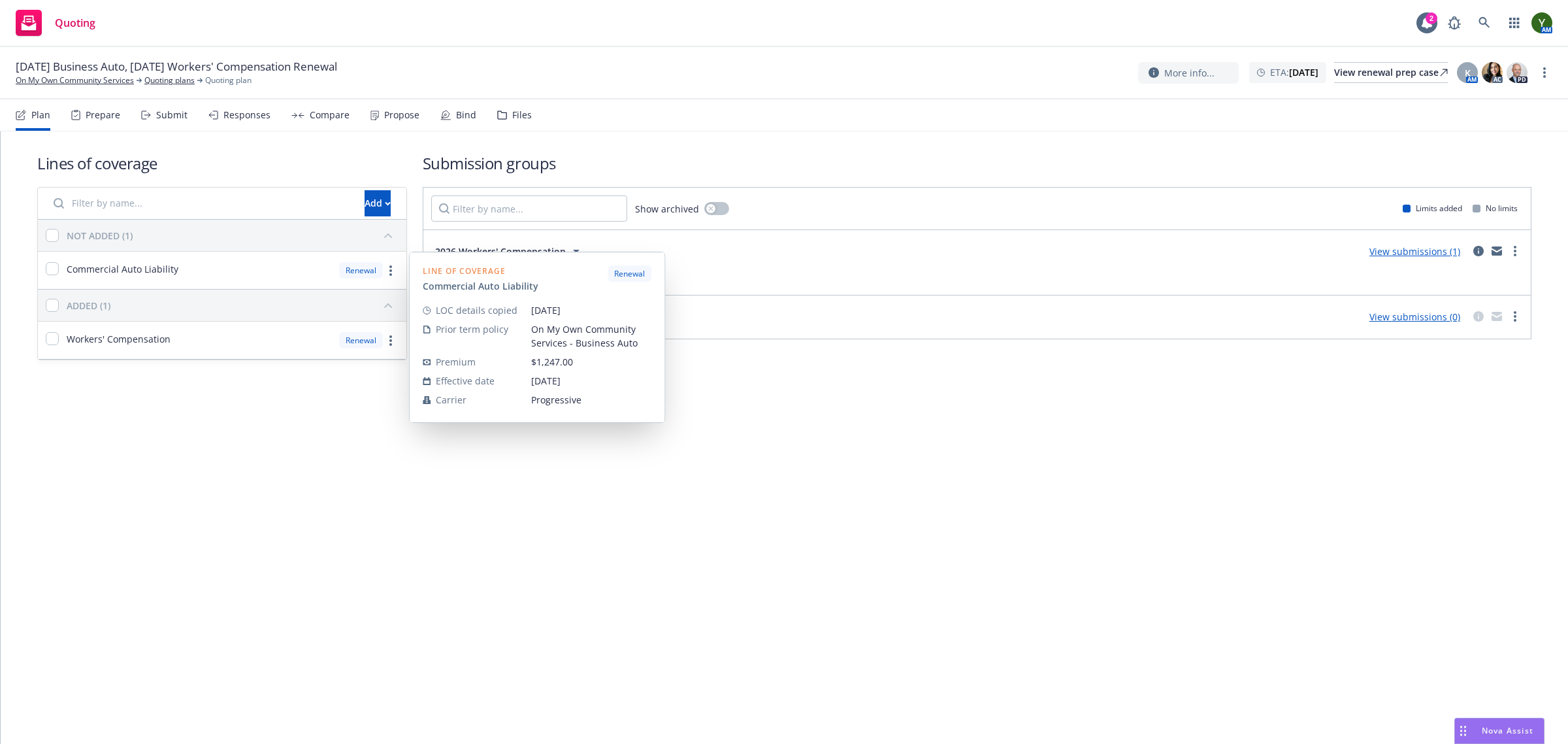
click at [497, 521] on div "Lines of coverage Add NOT ADDED (1) Commercial Auto Liability Renewal Line of c…" at bounding box center [784, 437] width 1568 height 612
click at [387, 275] on link "more" at bounding box center [390, 270] width 15 height 15
click at [252, 430] on span "Archive" at bounding box center [232, 434] width 64 height 13
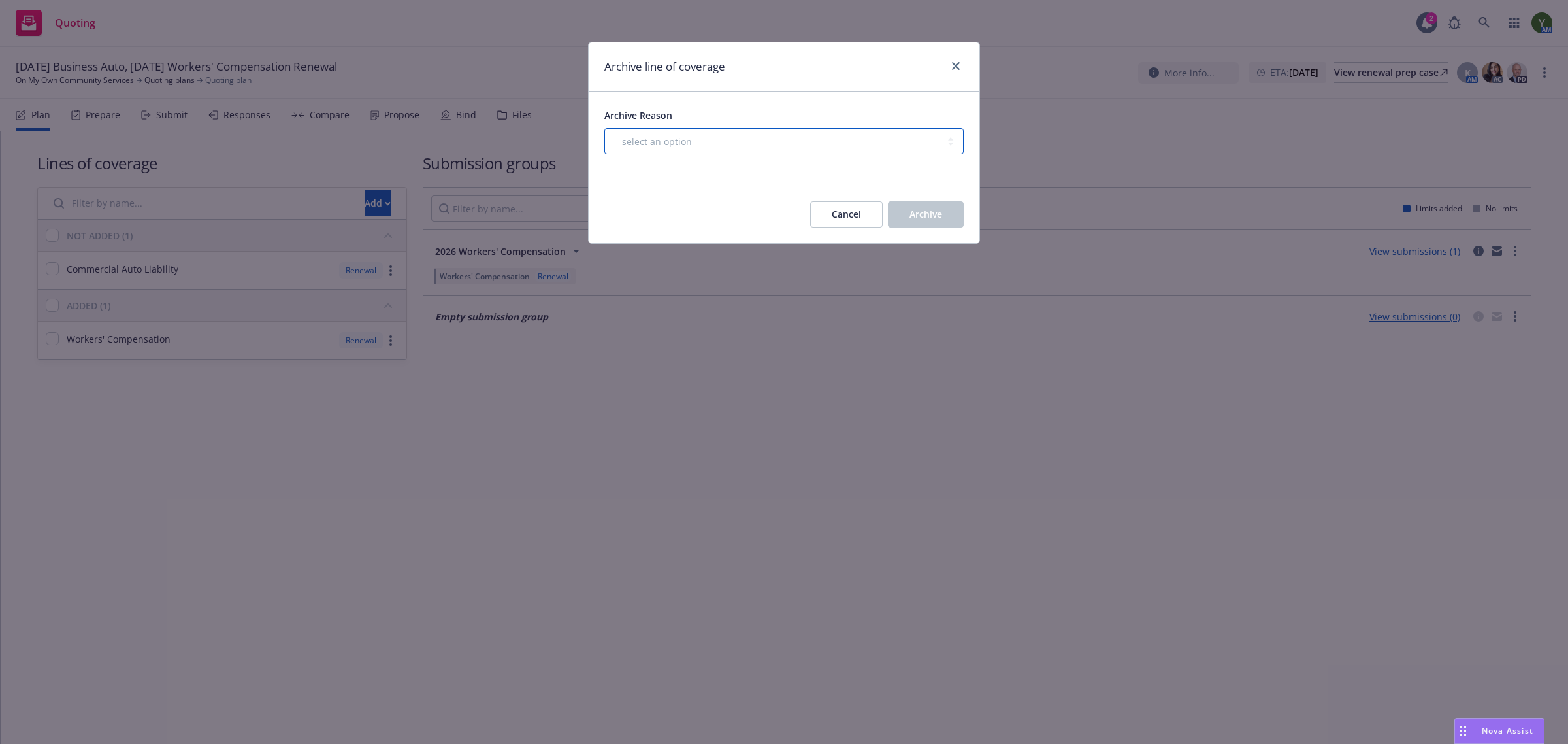
click at [660, 136] on select "-- select an option -- Created in error Duplicated" at bounding box center [784, 141] width 359 height 26
select select "ARCHIVED_CREATED_IN_ERROR"
click at [605, 128] on select "-- select an option -- Created in error Duplicated" at bounding box center [784, 141] width 359 height 26
click at [917, 210] on span "Archive" at bounding box center [926, 214] width 32 height 13
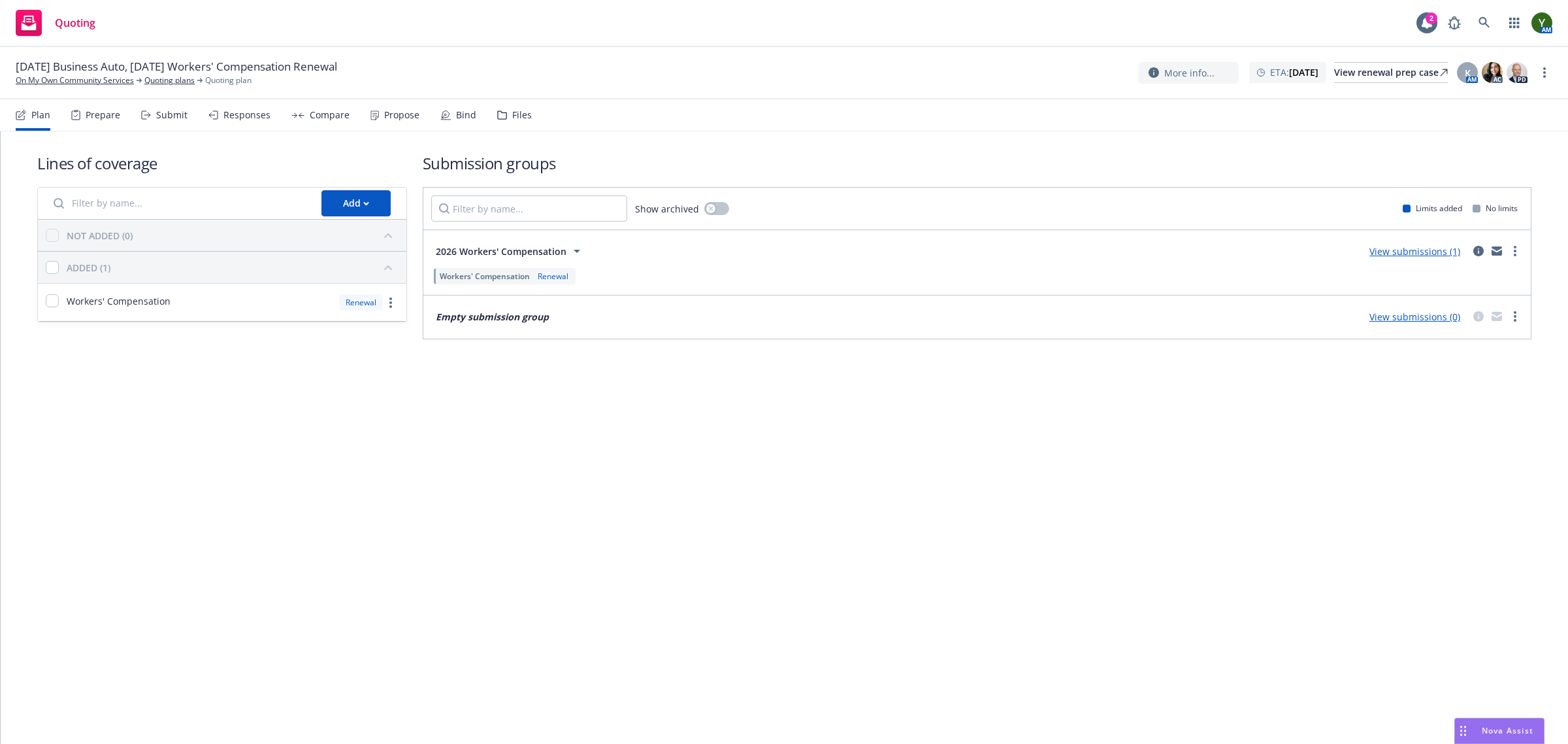
click at [1542, 82] on div "More info... ETA : [DATE] View renewal prep case K AM AC PD" at bounding box center [1345, 73] width 414 height 23
click at [1541, 75] on link "more" at bounding box center [1544, 72] width 15 height 15
click at [1431, 121] on link "Rename quoting plan" at bounding box center [1479, 125] width 146 height 26
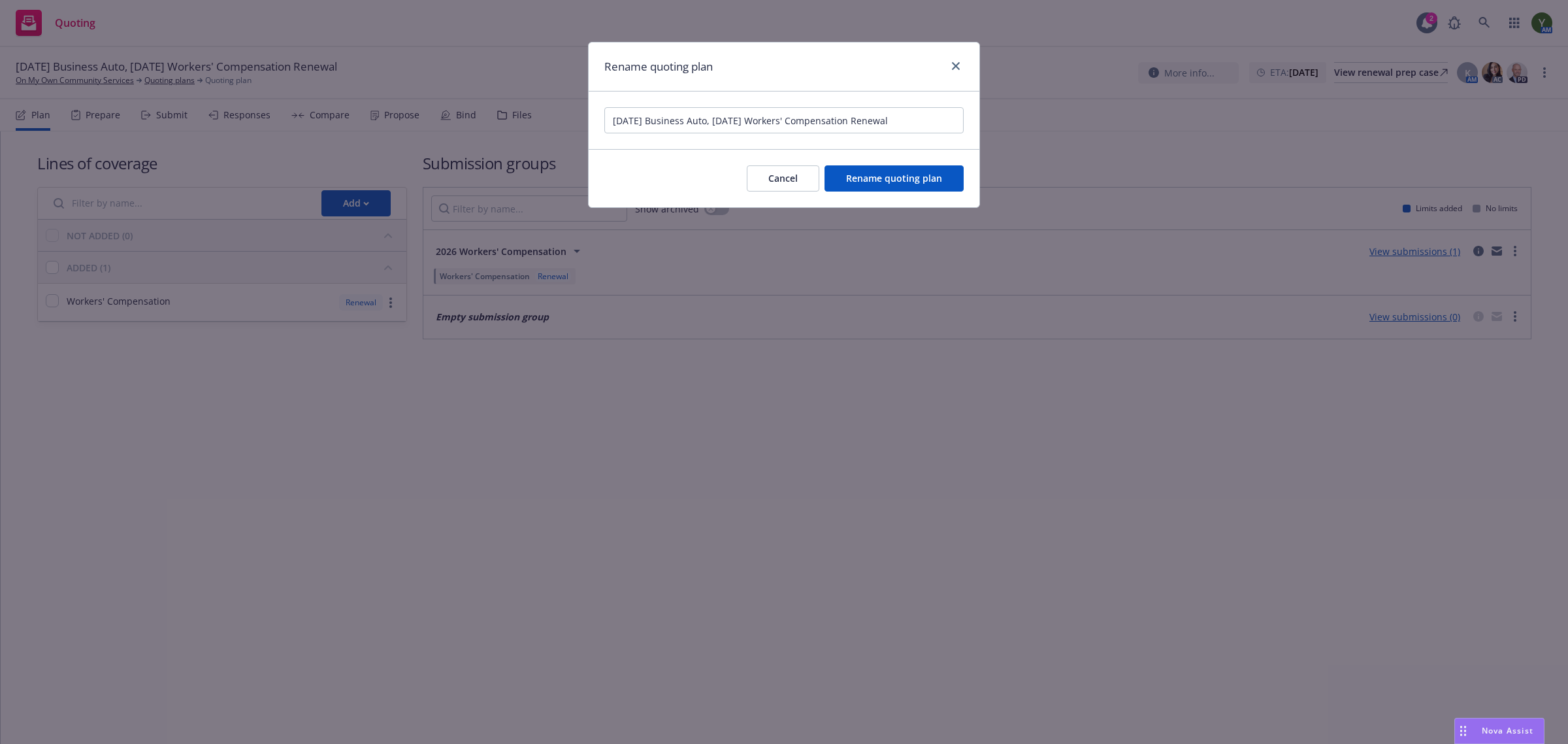
drag, startPoint x: 720, startPoint y: 126, endPoint x: 560, endPoint y: 119, distance: 160.2
click at [560, 119] on div "Rename quoting plan [DATE] Business Auto, [DATE] Workers' Compensation Renewal …" at bounding box center [784, 372] width 1568 height 744
type input "[DATE] Workers' Compensation Renewal"
click at [885, 184] on span "Rename quoting plan" at bounding box center [894, 178] width 96 height 13
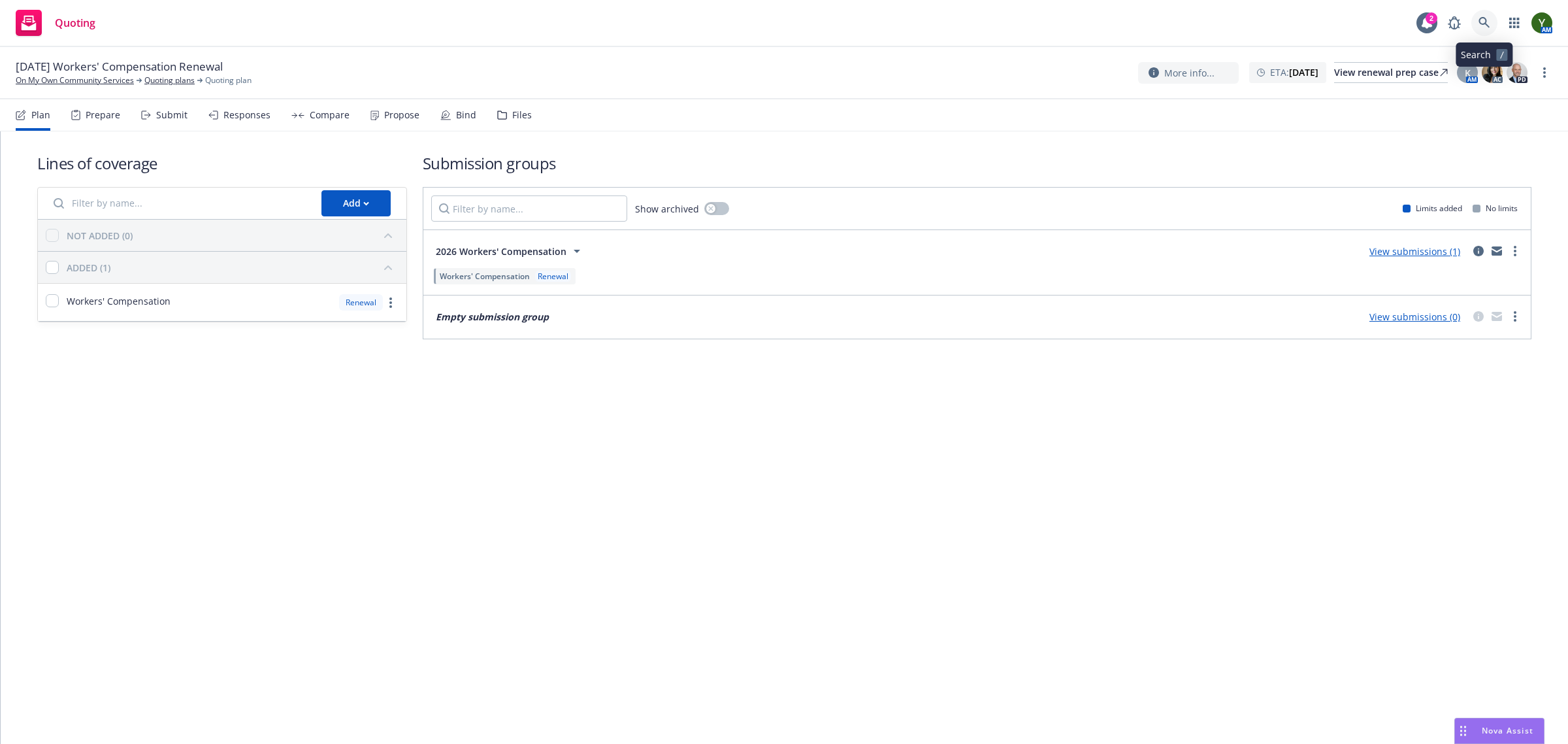
click at [1488, 22] on icon at bounding box center [1484, 22] width 12 height 12
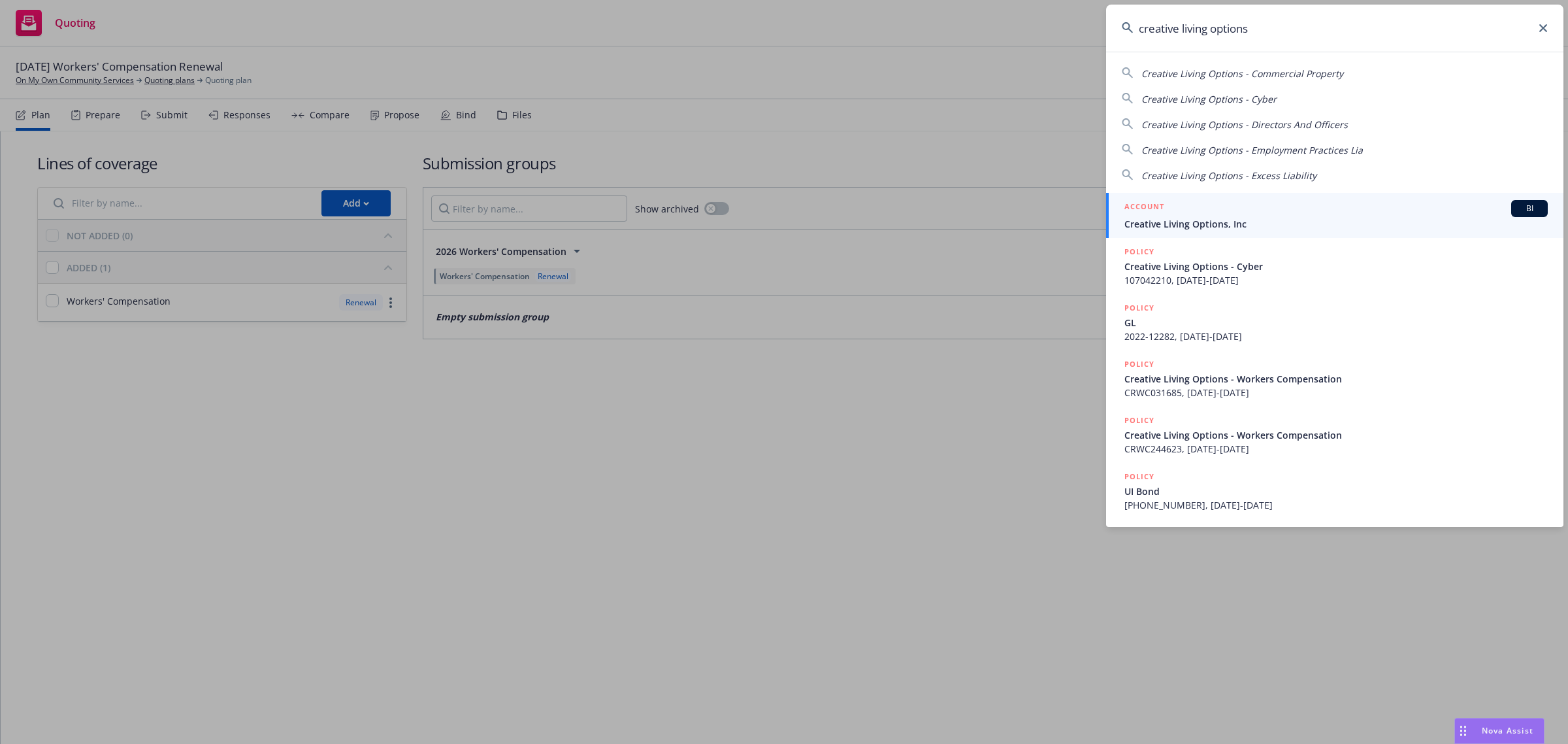
type input "creative living options"
click at [1172, 226] on span "Creative Living Options, Inc" at bounding box center [1336, 223] width 423 height 13
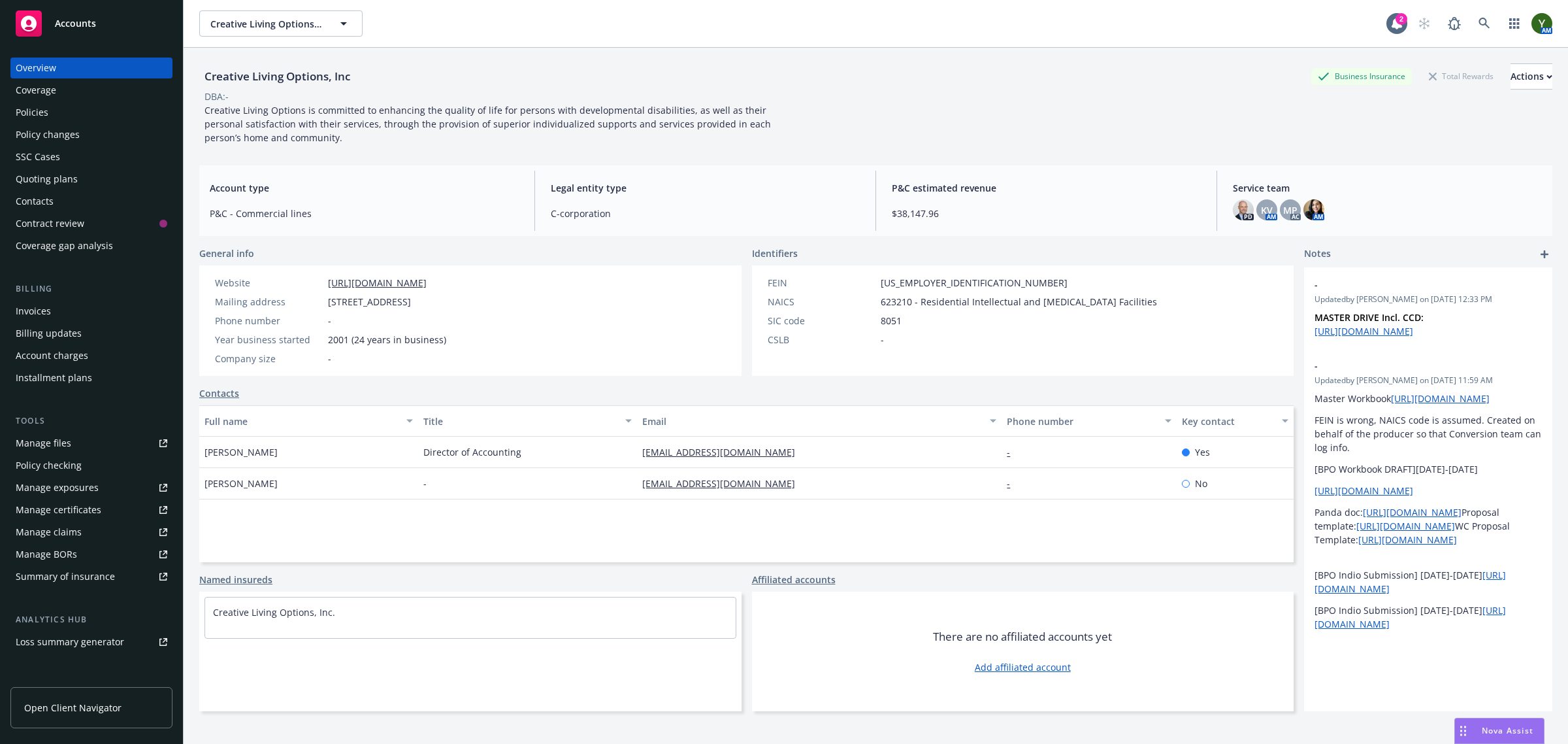
click at [61, 118] on div "Policies" at bounding box center [91, 111] width 152 height 21
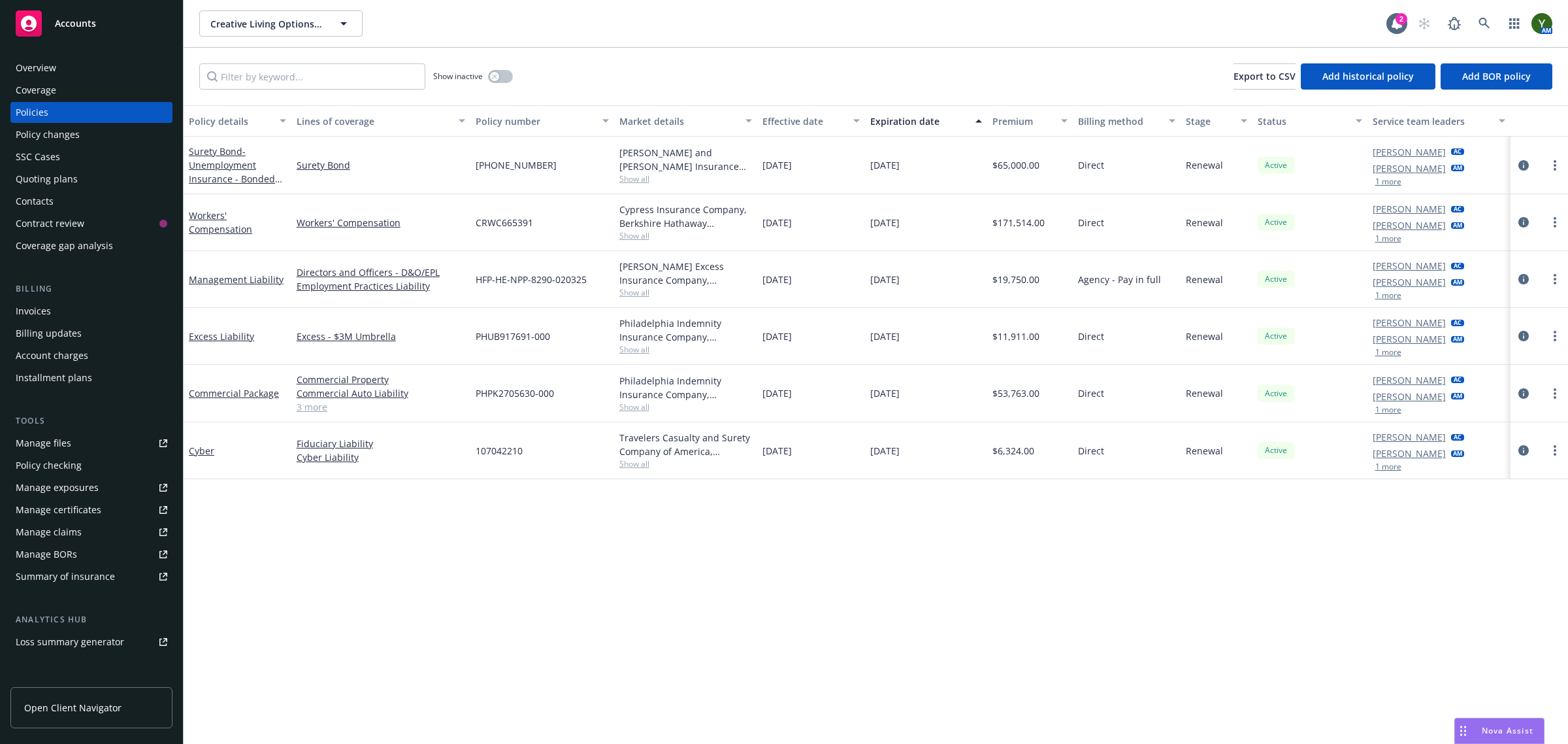
drag, startPoint x: 754, startPoint y: 157, endPoint x: 906, endPoint y: 281, distance: 196.2
click at [906, 281] on div "Surety Bond - Unemployment Insurance - Bonded Program Surety Bond 910-2783-9 Cr…" at bounding box center [875, 293] width 1385 height 314
click at [809, 534] on div "Policy details Lines of coverage Policy number Market details Effective date Ex…" at bounding box center [875, 424] width 1385 height 639
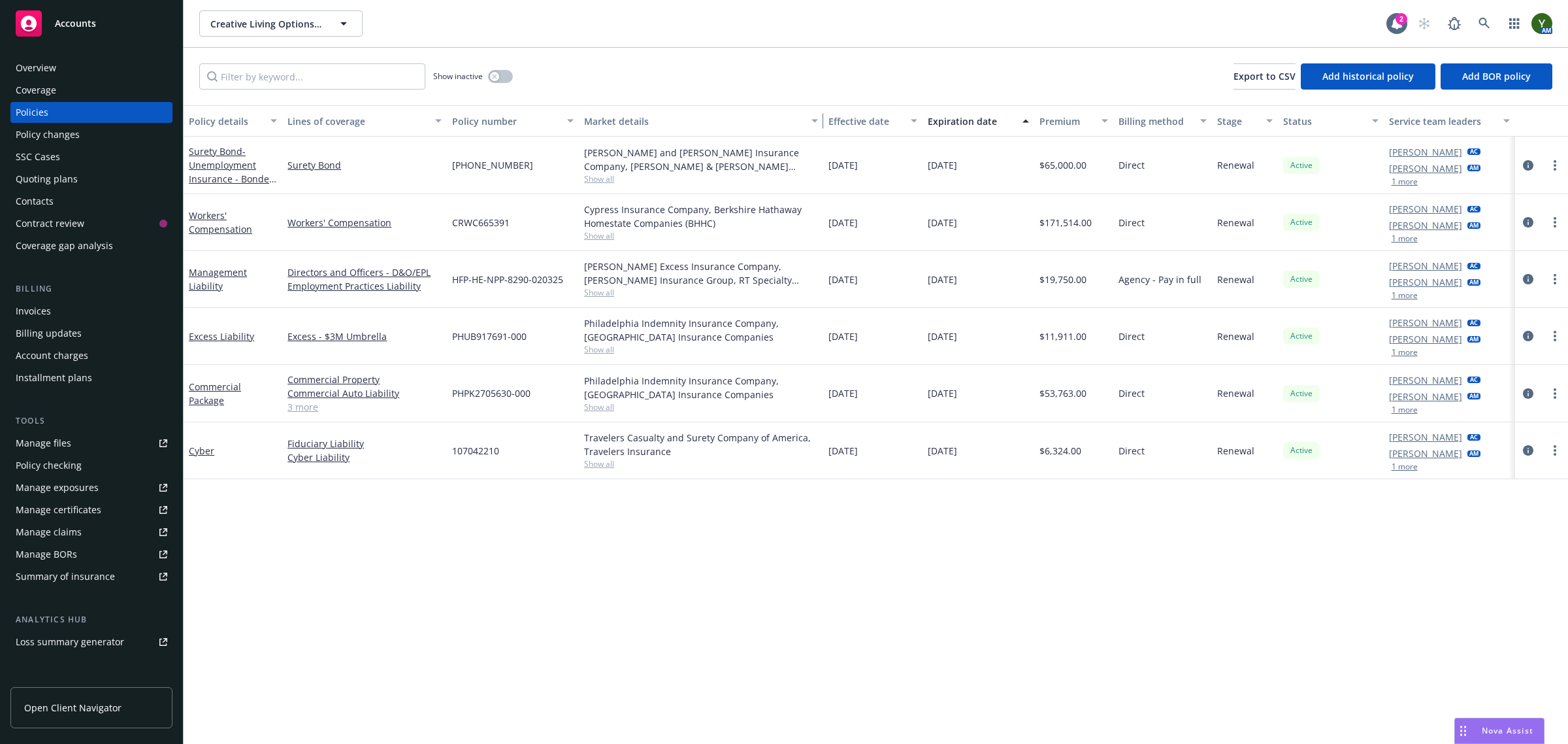
drag, startPoint x: 749, startPoint y: 114, endPoint x: 863, endPoint y: 114, distance: 114.0
click at [863, 114] on div "Policy details Lines of coverage Policy number Market details Effective date Ex…" at bounding box center [875, 120] width 1385 height 31
click at [598, 403] on span "Show all" at bounding box center [702, 407] width 235 height 11
click at [544, 624] on div "Policy details Lines of coverage Policy number Market details Effective date Ex…" at bounding box center [875, 424] width 1385 height 639
click at [599, 350] on span "Show all" at bounding box center [702, 350] width 235 height 11
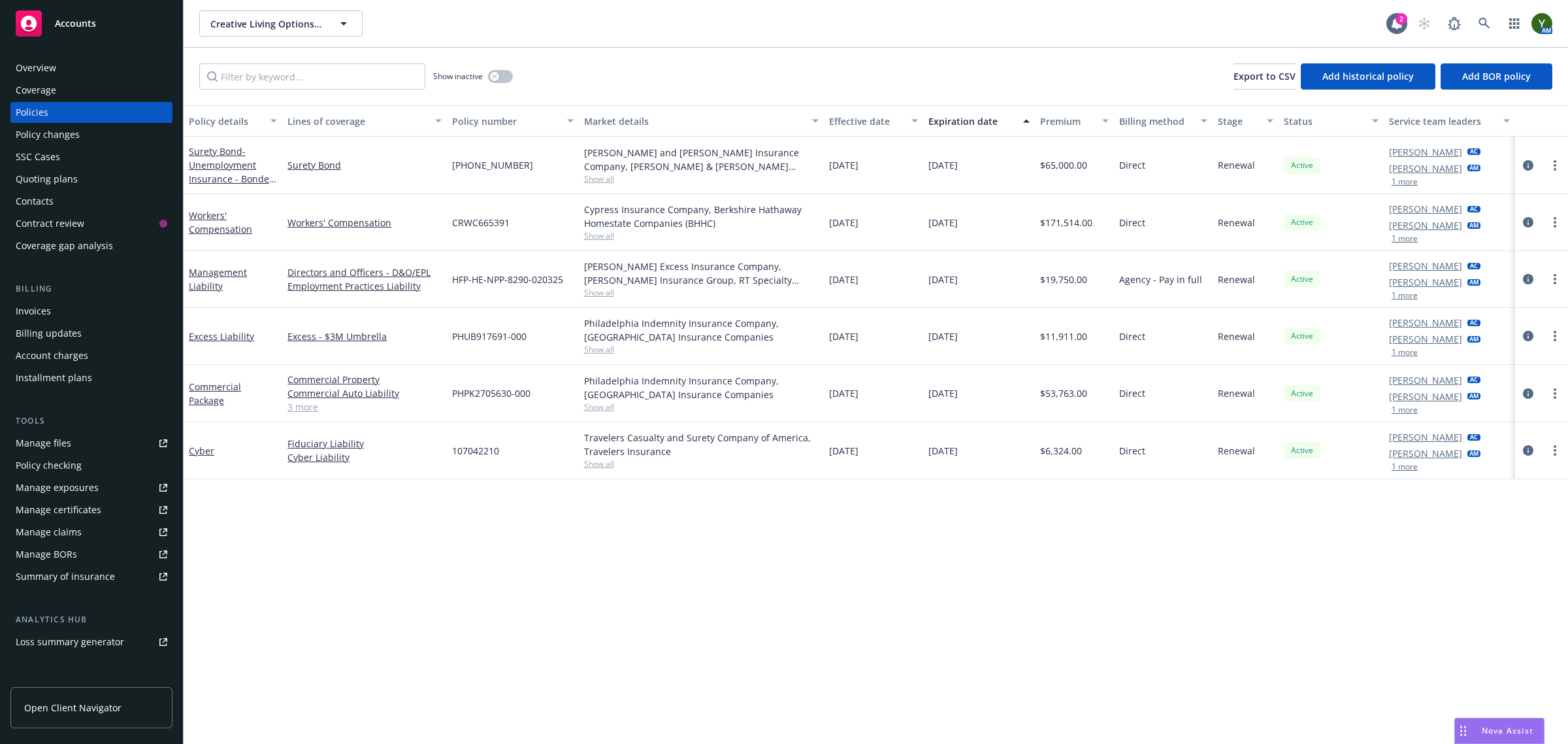
click at [605, 600] on div "Policy details Lines of coverage Policy number Market details Effective date Ex…" at bounding box center [875, 424] width 1385 height 639
click at [589, 291] on span "Show all" at bounding box center [702, 292] width 235 height 11
click at [616, 606] on div "Policy details Lines of coverage Policy number Market details Effective date Ex…" at bounding box center [875, 424] width 1385 height 639
click at [1529, 446] on icon "circleInformation" at bounding box center [1528, 450] width 11 height 11
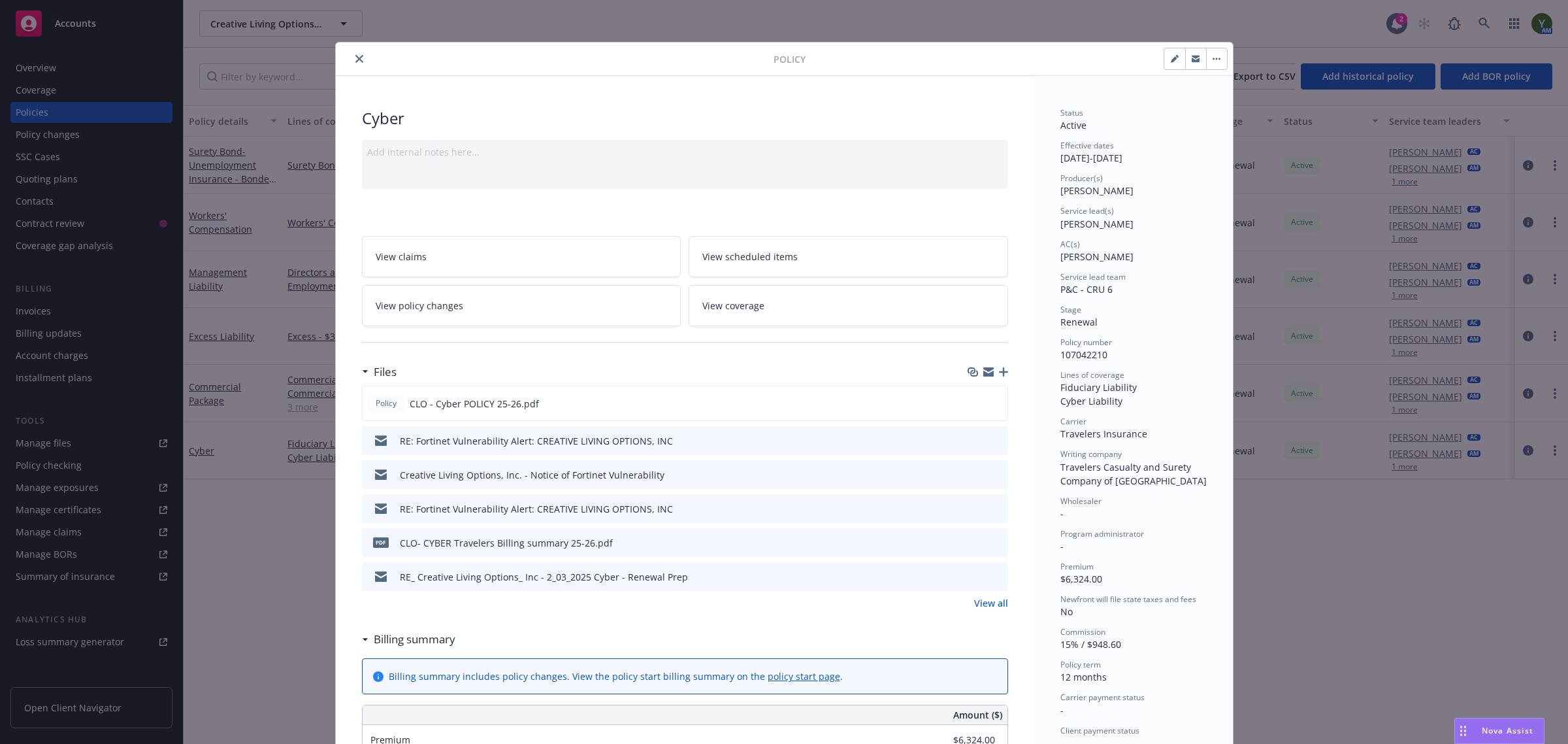
click at [351, 57] on button "close" at bounding box center [359, 58] width 15 height 15
